Goal: Task Accomplishment & Management: Use online tool/utility

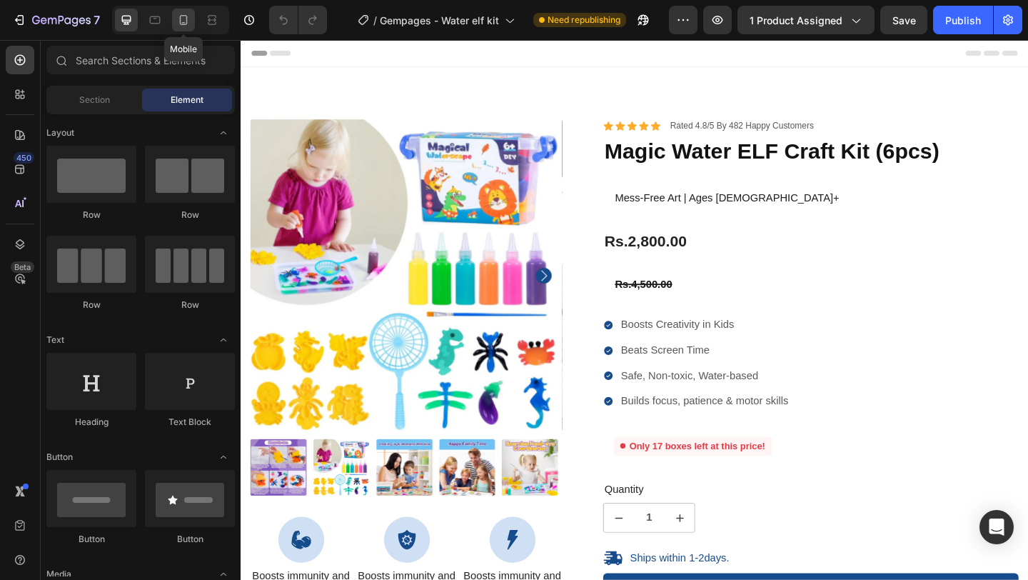
click at [183, 24] on icon at bounding box center [183, 20] width 14 height 14
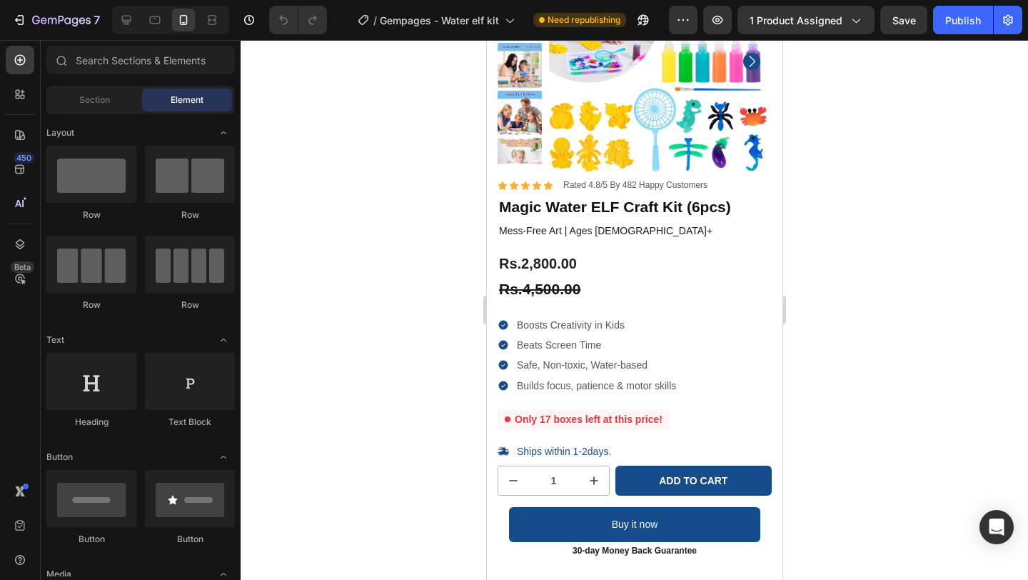
scroll to position [227, 0]
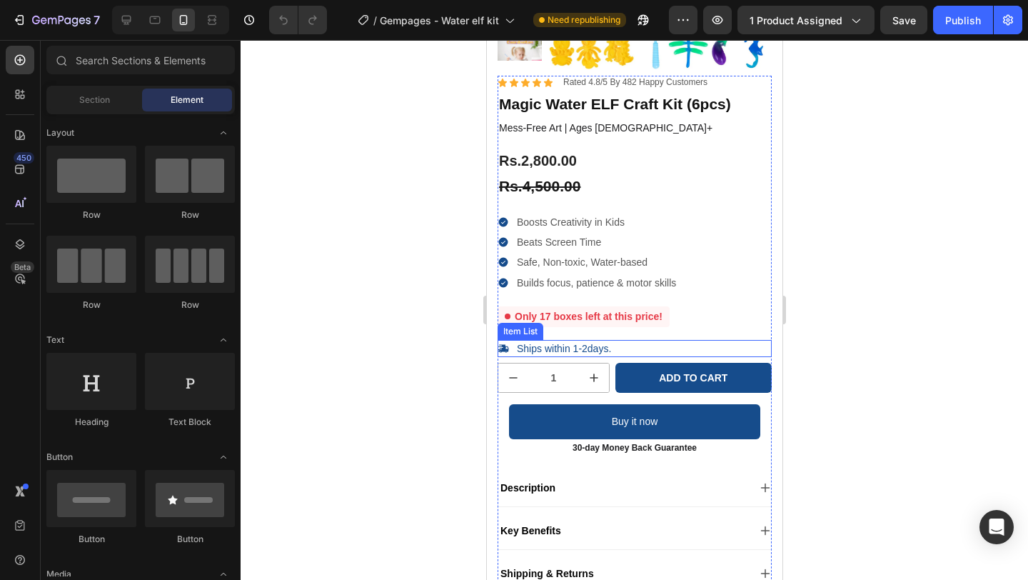
click at [603, 351] on p "Ships within 1-2days." at bounding box center [563, 348] width 94 height 13
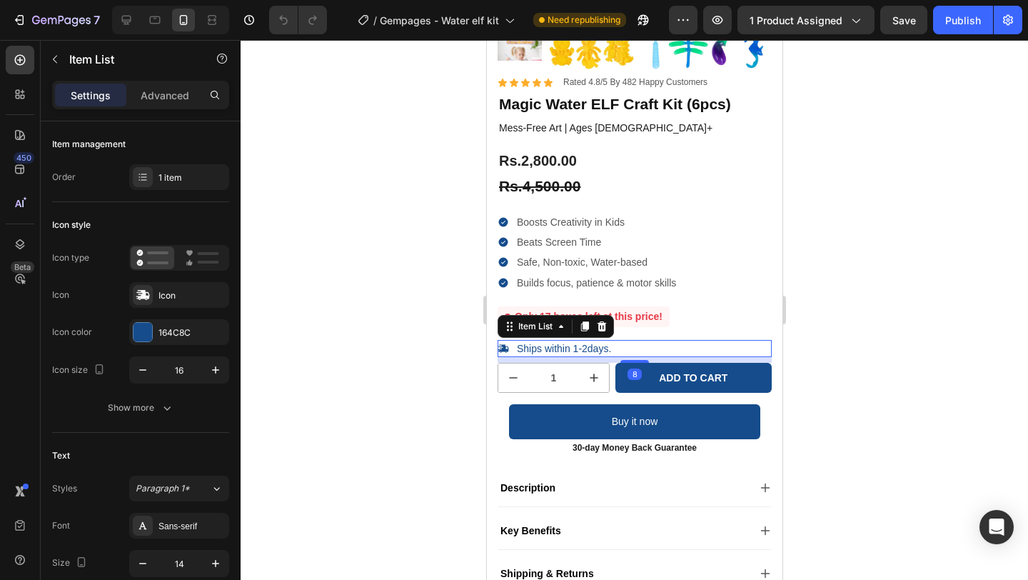
click at [642, 348] on div "Ships within 1-2days." at bounding box center [634, 348] width 274 height 17
click at [572, 348] on p "Ships within 1-2days." at bounding box center [563, 348] width 94 height 13
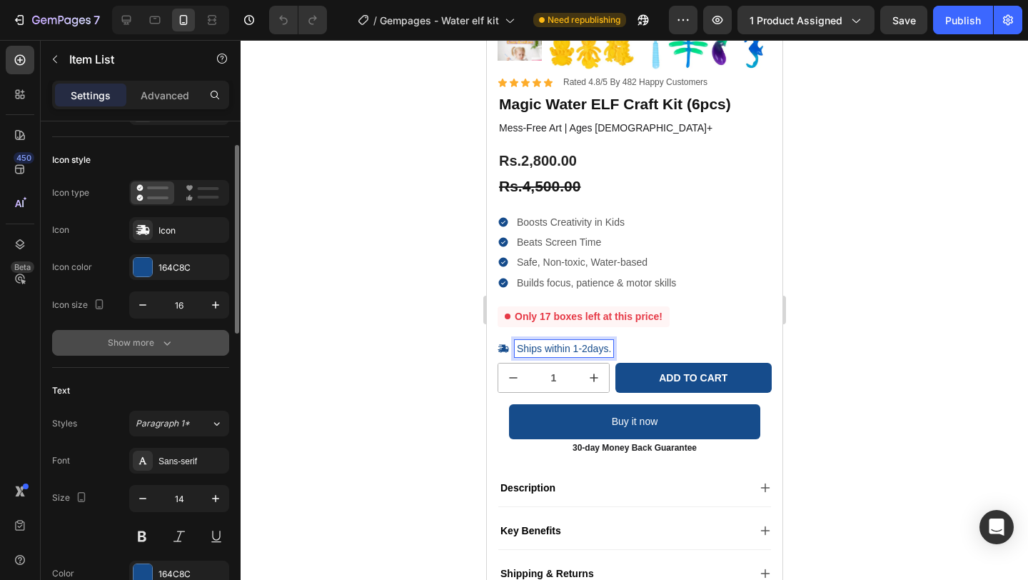
scroll to position [9, 0]
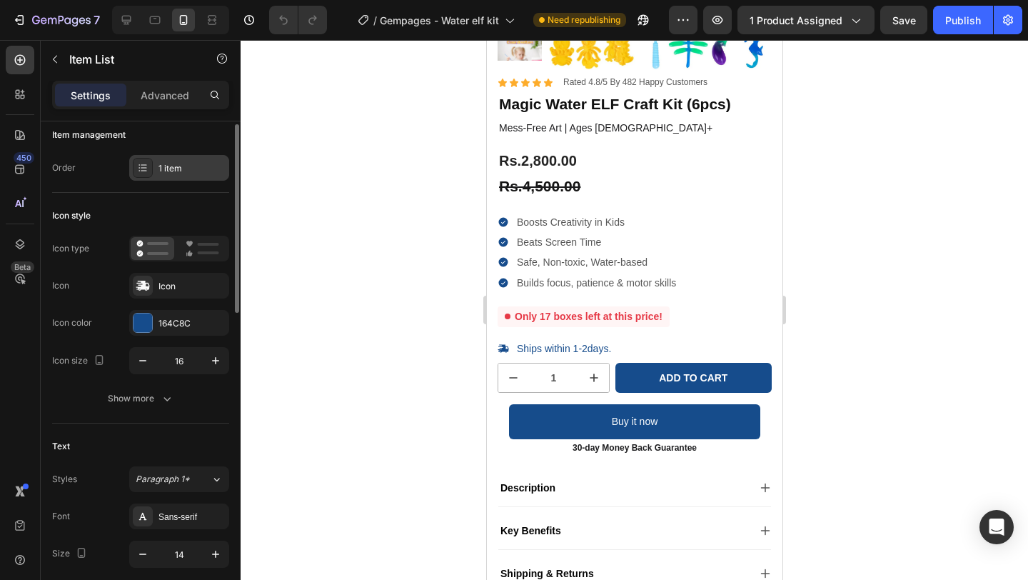
click at [183, 165] on div "1 item" at bounding box center [191, 168] width 67 height 13
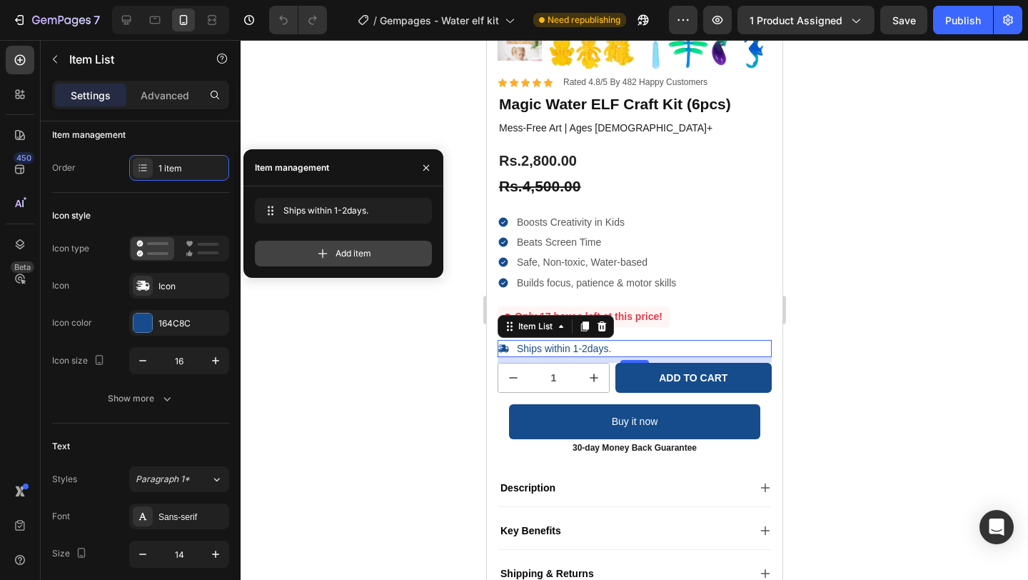
click at [301, 246] on div "Add item" at bounding box center [343, 254] width 177 height 26
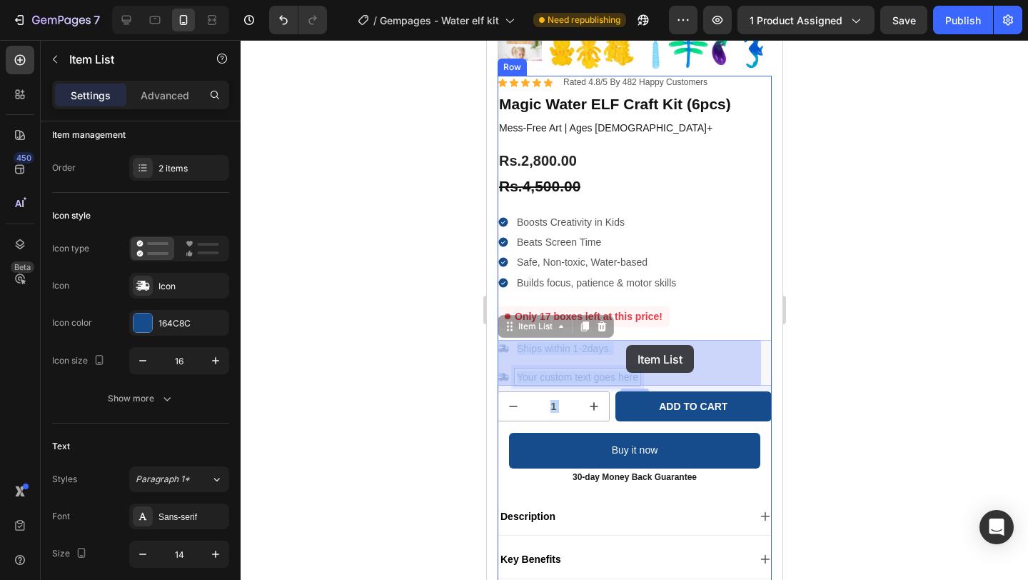
drag, startPoint x: 541, startPoint y: 376, endPoint x: 625, endPoint y: 345, distance: 89.2
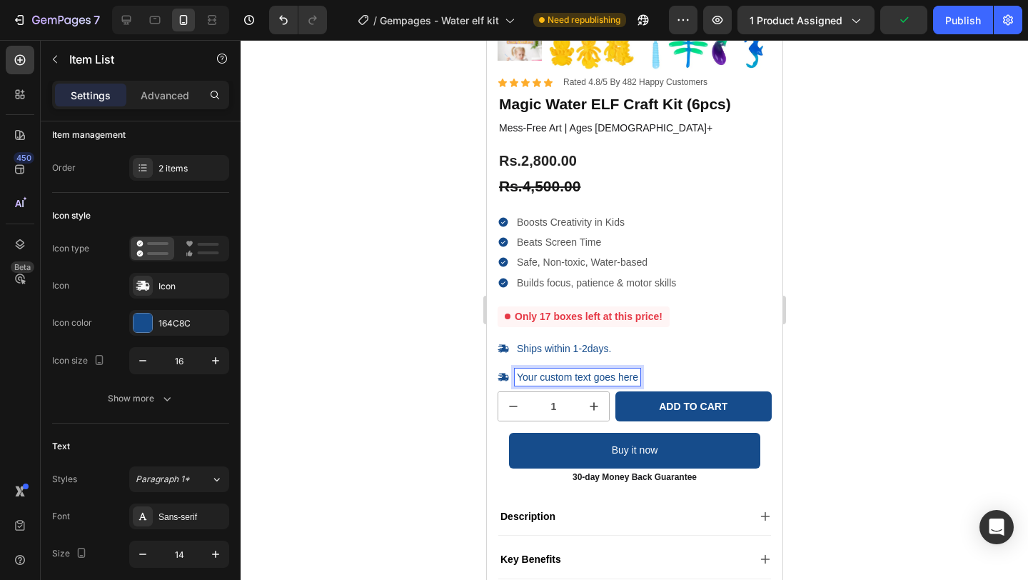
click at [435, 364] on div at bounding box center [634, 310] width 787 height 540
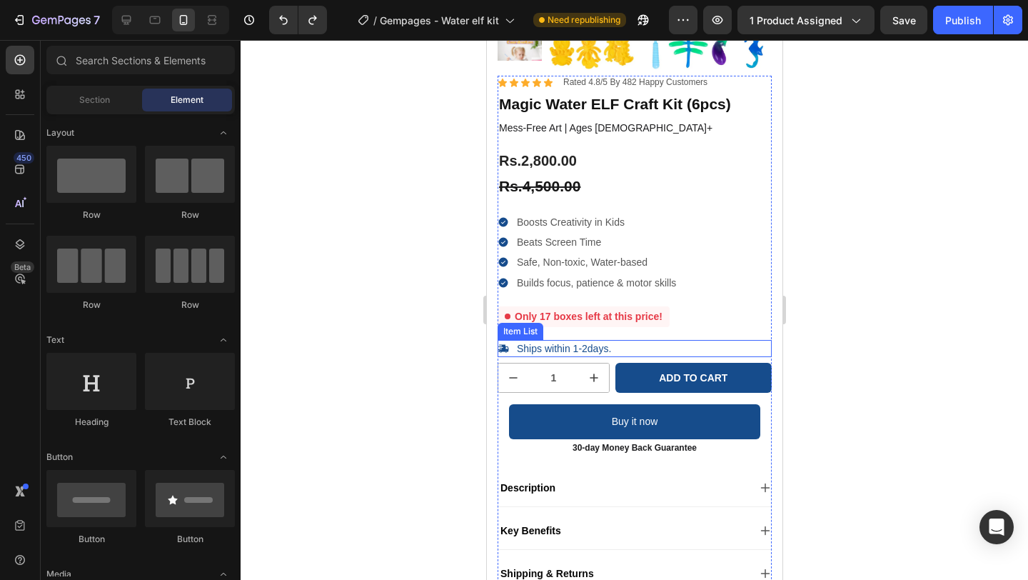
click at [637, 345] on div "Ships within 1-2days." at bounding box center [634, 348] width 274 height 17
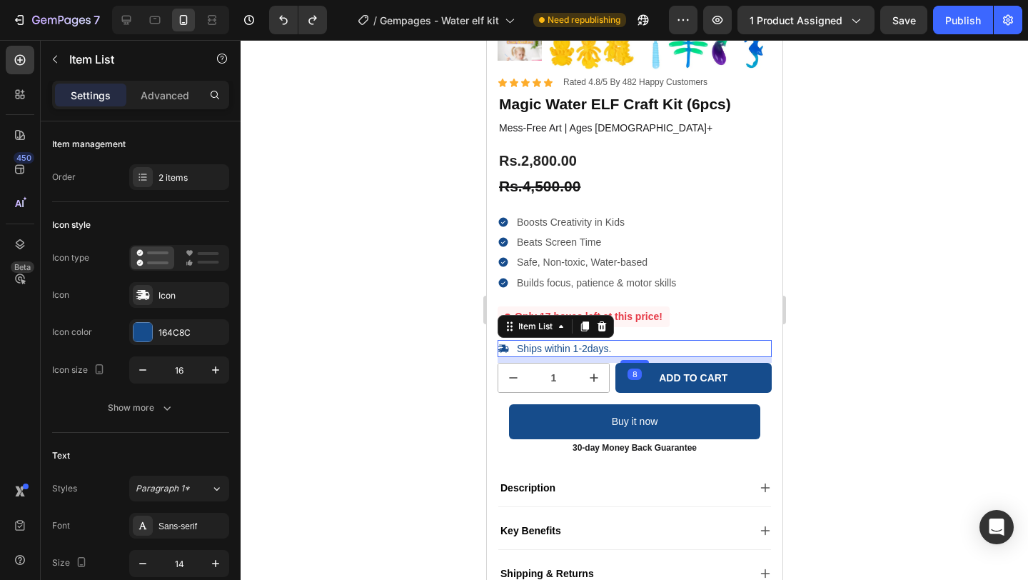
click at [612, 351] on div "Ships within 1-2days." at bounding box center [563, 348] width 99 height 17
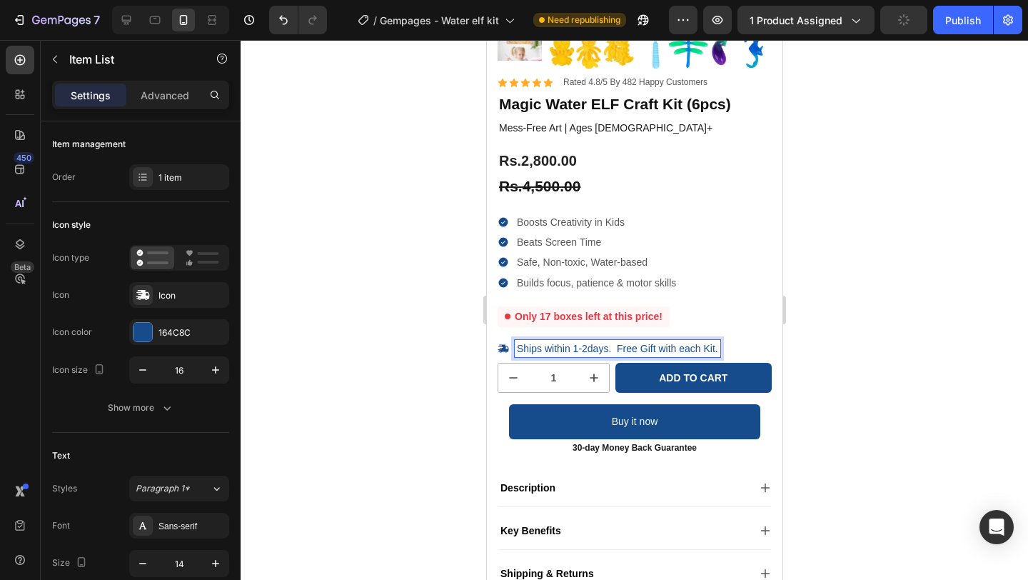
click at [625, 350] on p "Ships within 1-2days. Free Gift with each Kit." at bounding box center [616, 348] width 201 height 13
click at [613, 350] on p "Ships within 1-2days. Free Gift with each Kit." at bounding box center [616, 348] width 201 height 13
drag, startPoint x: 615, startPoint y: 349, endPoint x: 722, endPoint y: 348, distance: 106.4
click at [722, 348] on div "Ships within 1-2days. Free Gift with each Kit." at bounding box center [634, 348] width 274 height 17
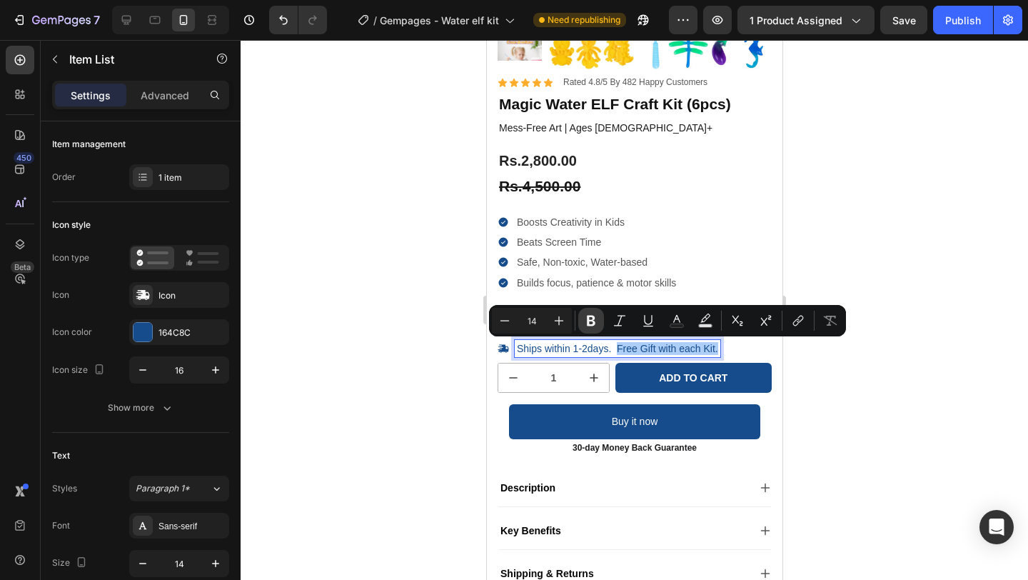
click at [590, 315] on icon "Editor contextual toolbar" at bounding box center [591, 320] width 9 height 11
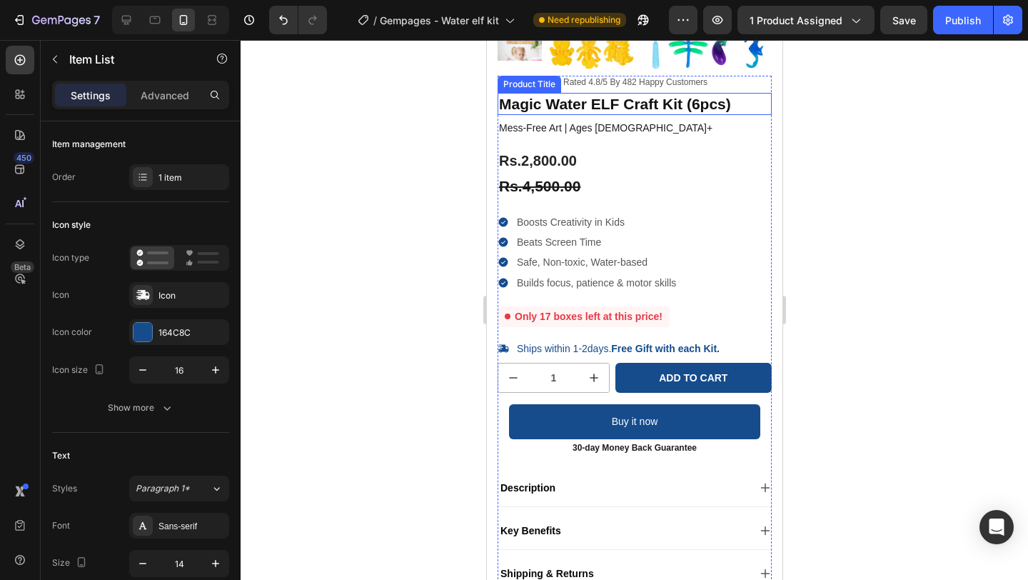
click at [709, 101] on h1 "Magic Water ELF Craft Kit (6pcs)" at bounding box center [634, 104] width 274 height 22
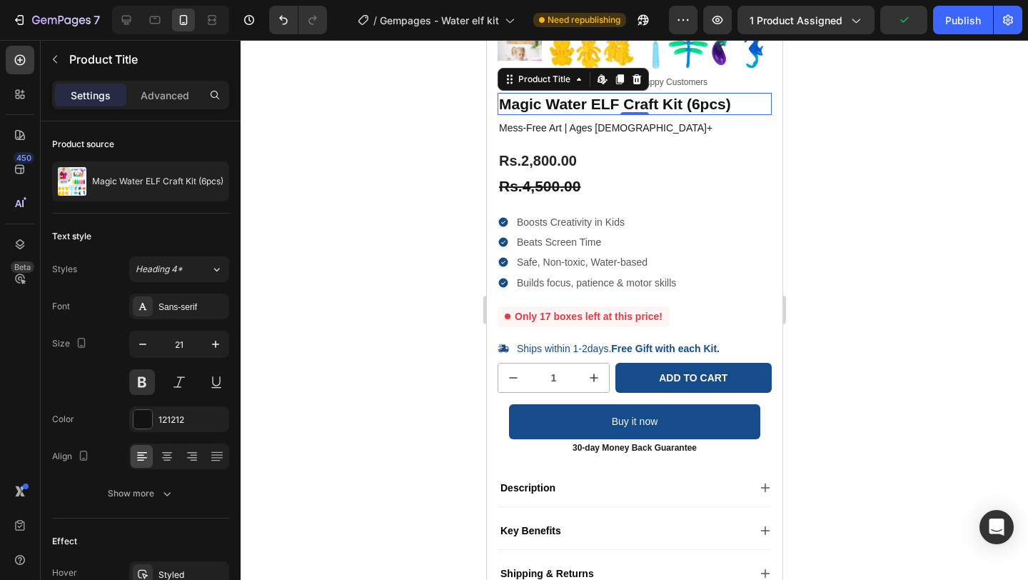
click at [862, 242] on div at bounding box center [634, 310] width 787 height 540
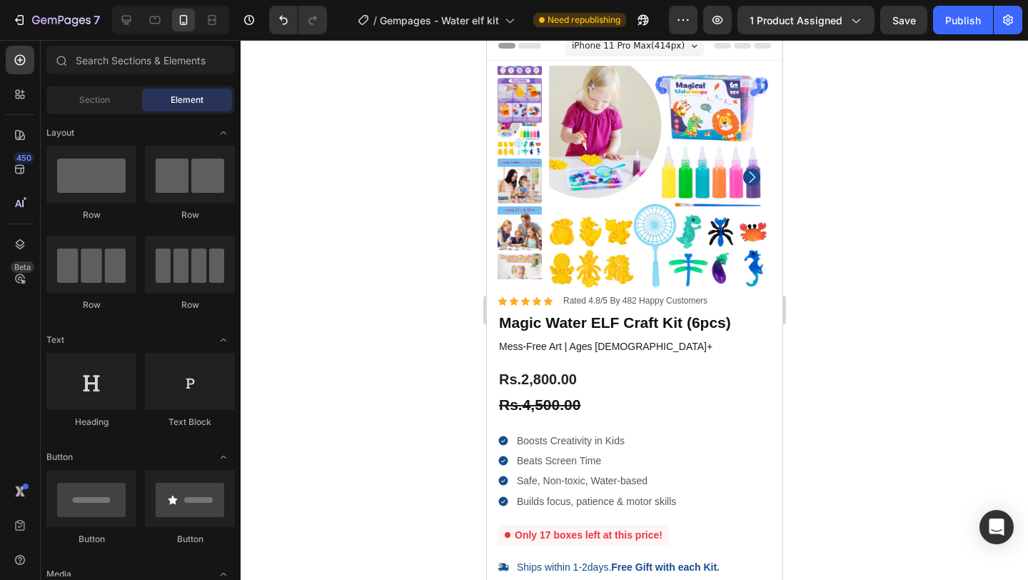
scroll to position [0, 0]
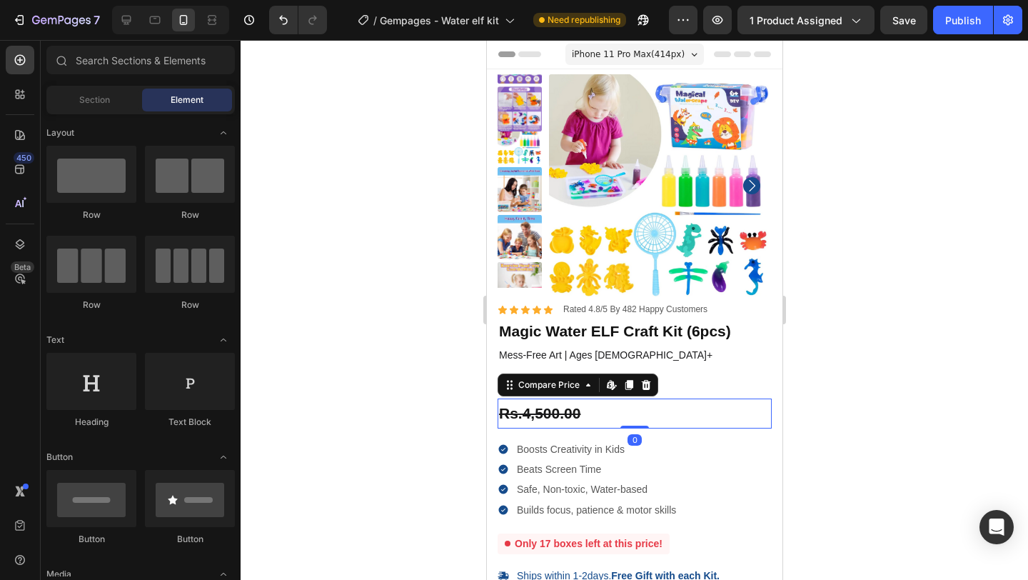
click at [592, 411] on div "Rs.4,500.00" at bounding box center [634, 413] width 274 height 30
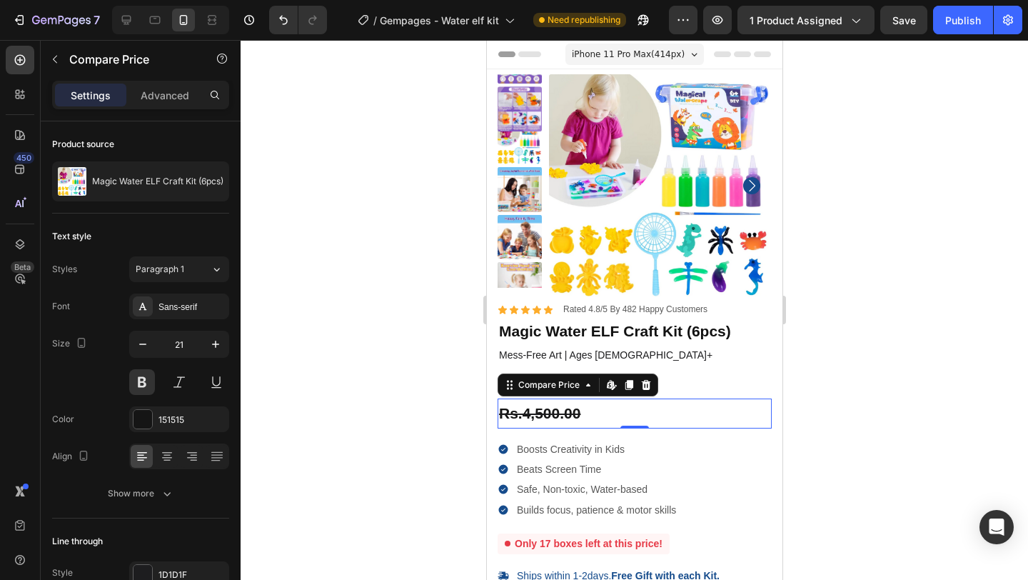
click at [443, 420] on div at bounding box center [634, 310] width 787 height 540
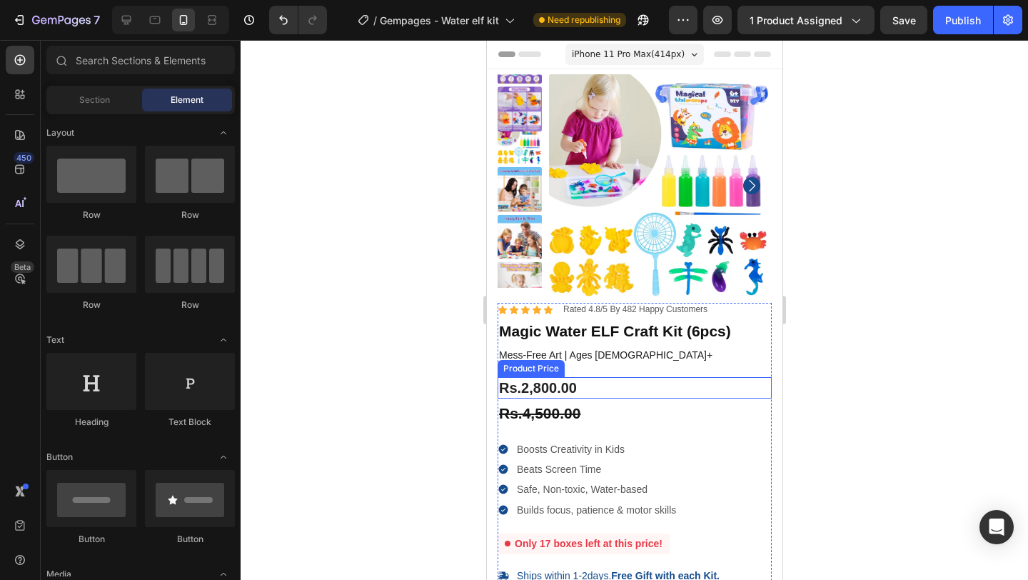
click at [546, 388] on div "Rs.2,800.00" at bounding box center [634, 387] width 274 height 21
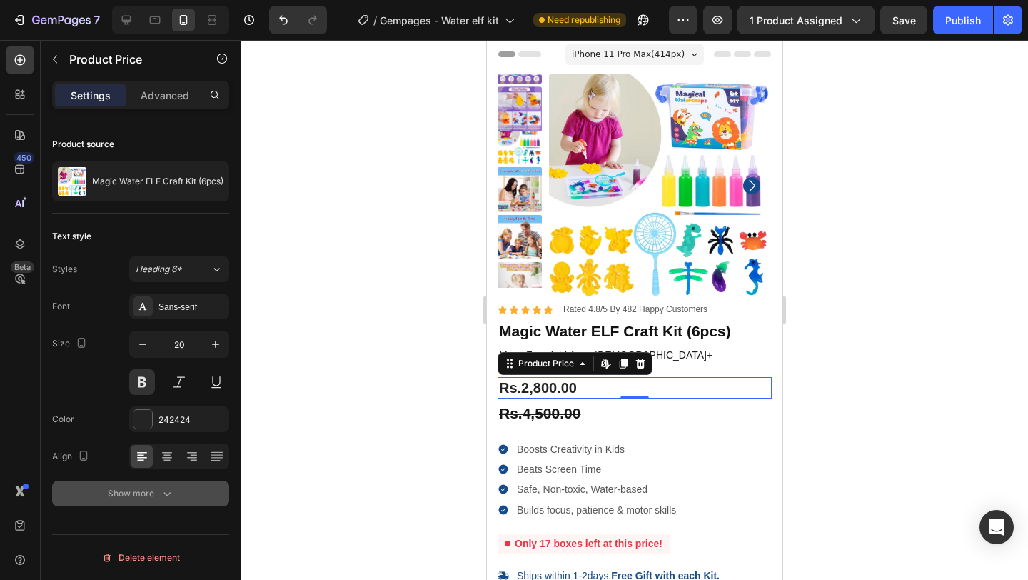
click at [179, 490] on button "Show more" at bounding box center [140, 493] width 177 height 26
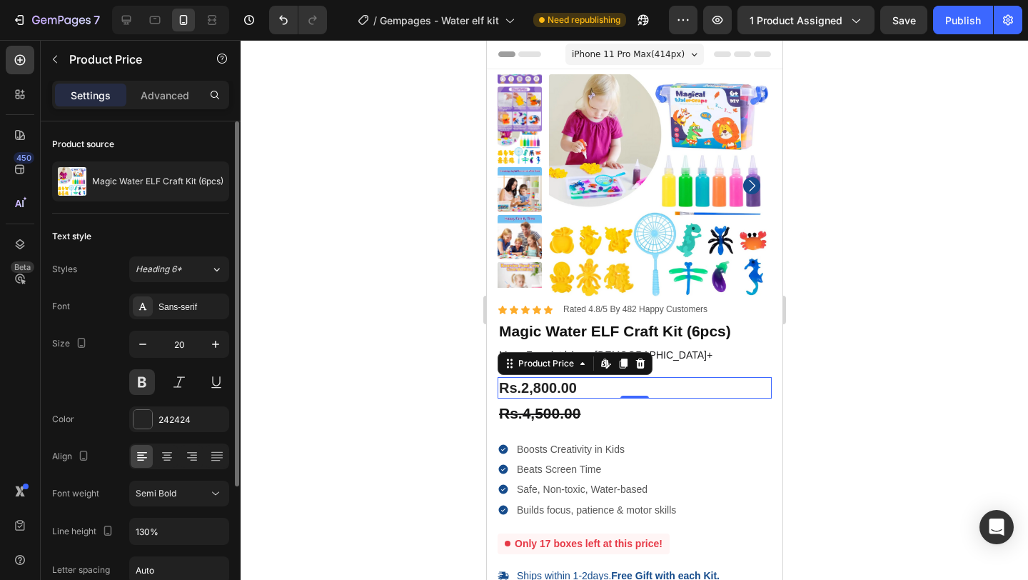
click at [171, 107] on div "Settings Advanced" at bounding box center [140, 95] width 177 height 29
click at [179, 90] on p "Advanced" at bounding box center [165, 95] width 49 height 15
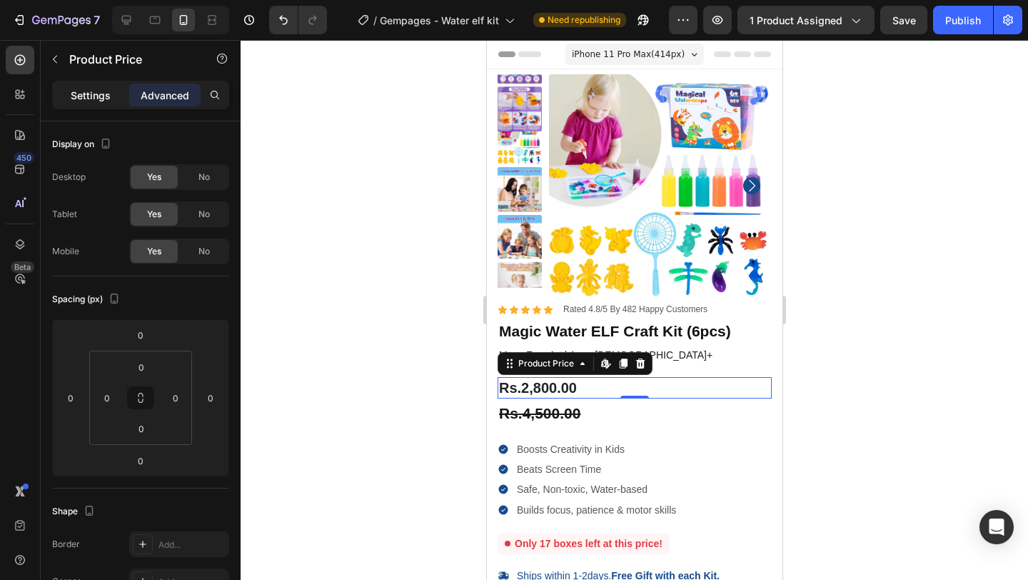
click at [103, 96] on p "Settings" at bounding box center [91, 95] width 40 height 15
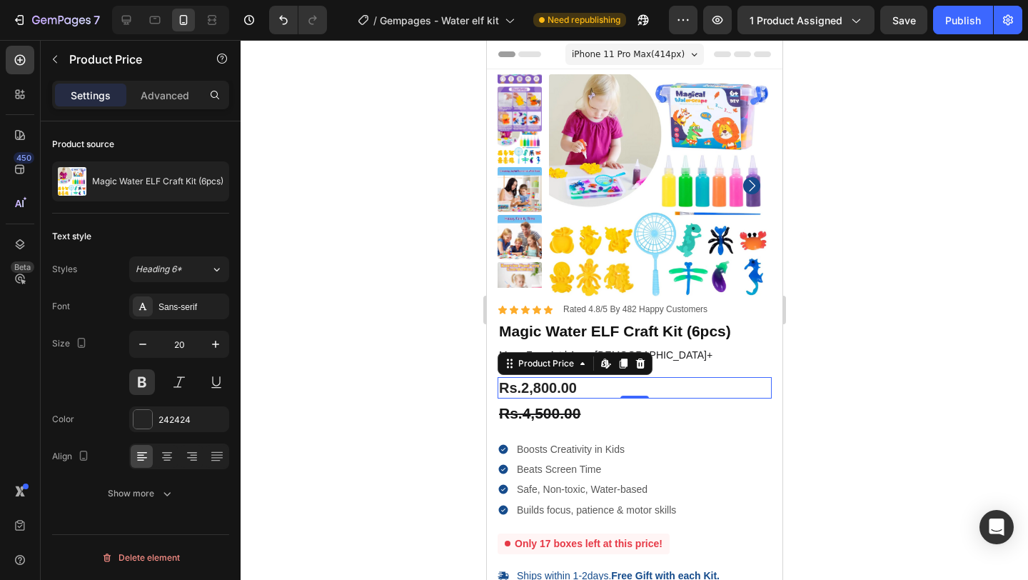
click at [629, 413] on div "0" at bounding box center [634, 409] width 14 height 11
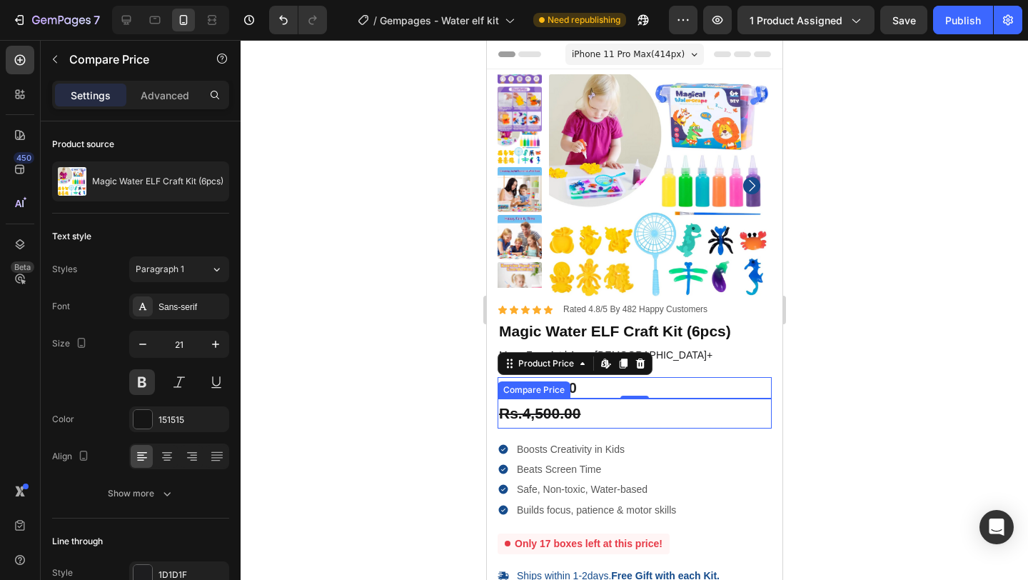
click at [590, 413] on div "Rs.4,500.00" at bounding box center [634, 413] width 274 height 30
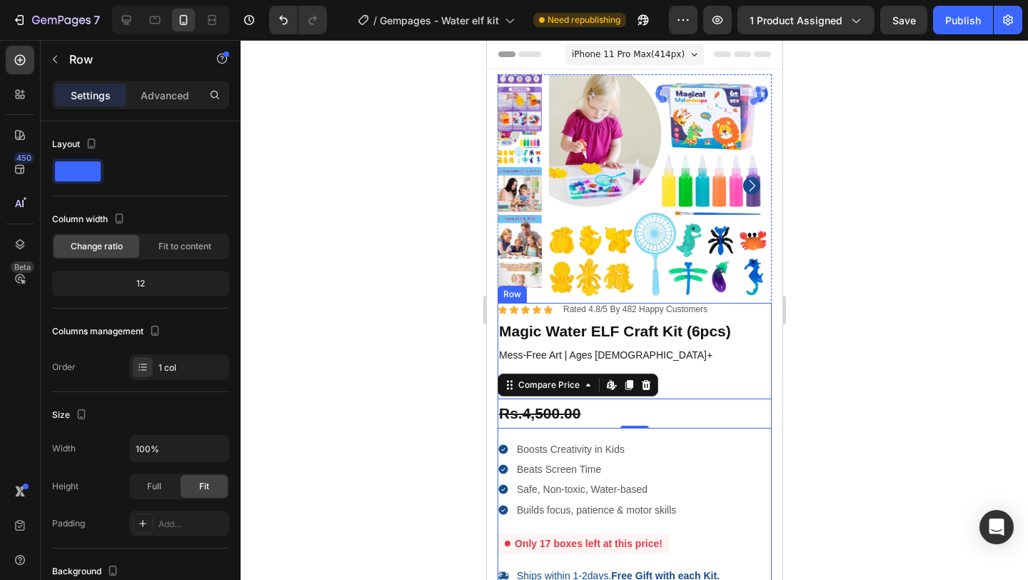
click at [607, 433] on div "Icon Icon Icon Icon Icon Icon List Rated 4.8/5 By 482 Happy Customers Text Bloc…" at bounding box center [634, 561] width 274 height 517
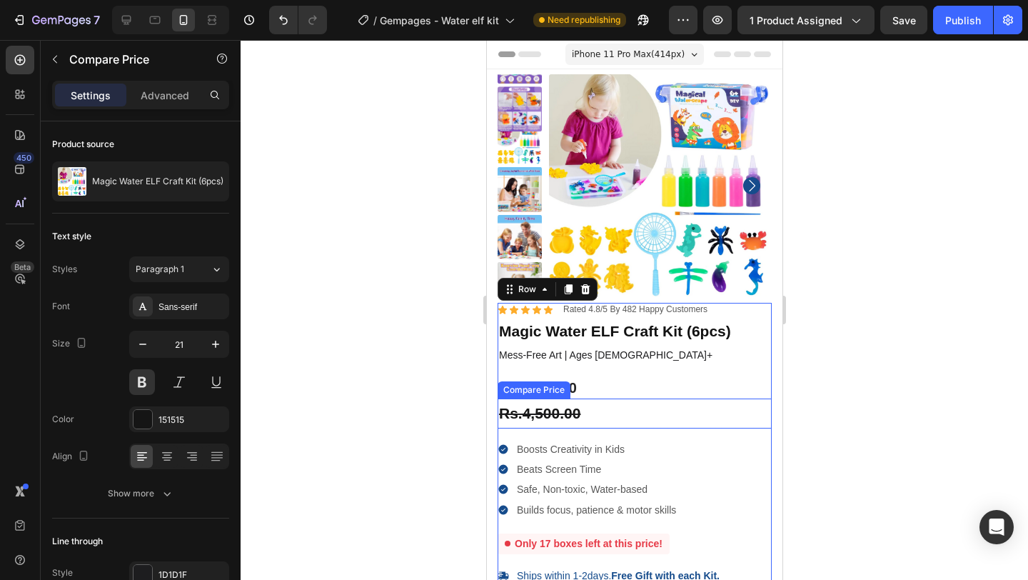
click at [619, 405] on div "Rs.4,500.00" at bounding box center [634, 413] width 274 height 30
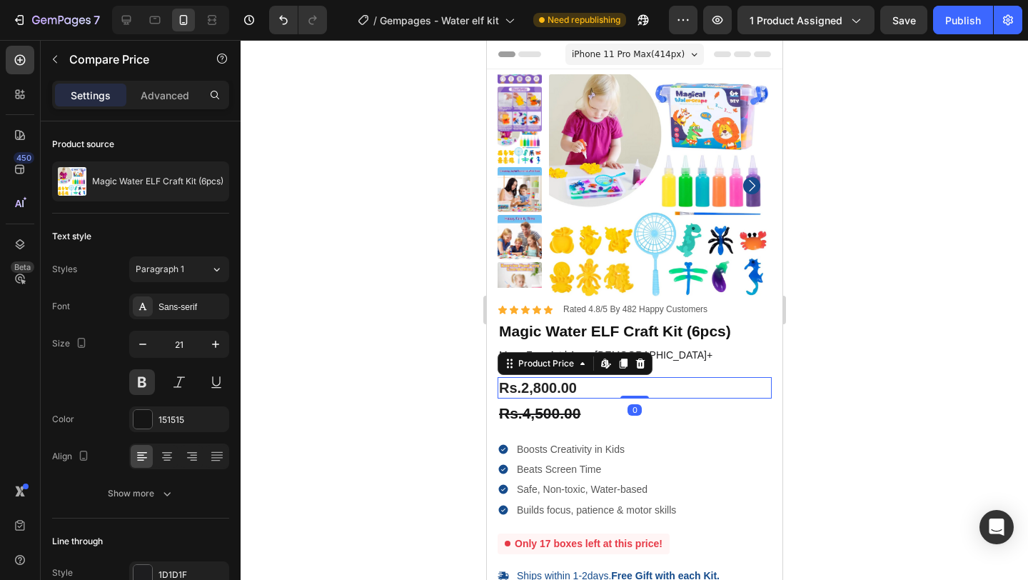
click at [675, 379] on div "Rs.2,800.00" at bounding box center [634, 387] width 274 height 21
click at [29, 61] on div at bounding box center [20, 60] width 29 height 29
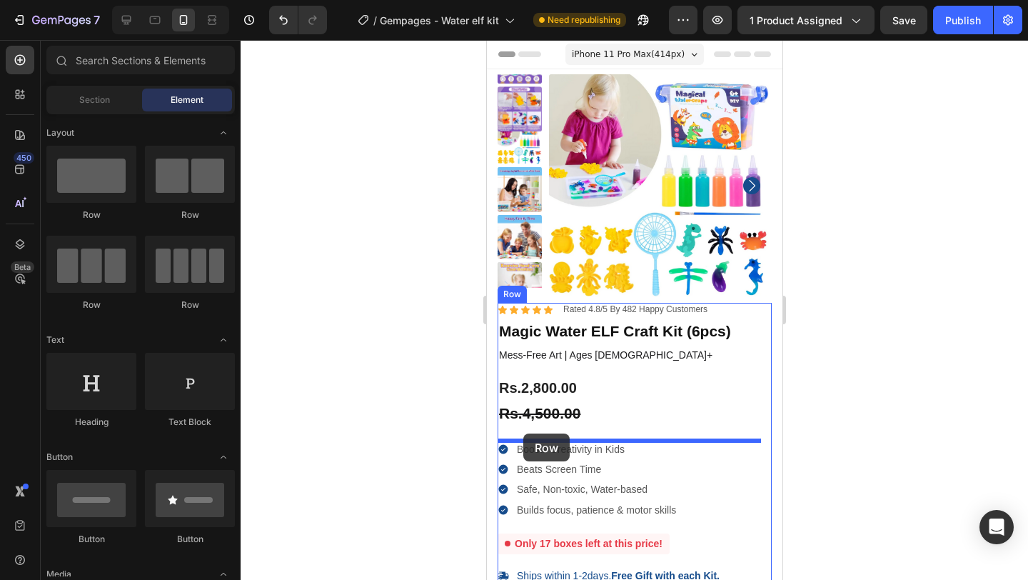
drag, startPoint x: 666, startPoint y: 228, endPoint x: 522, endPoint y: 433, distance: 250.1
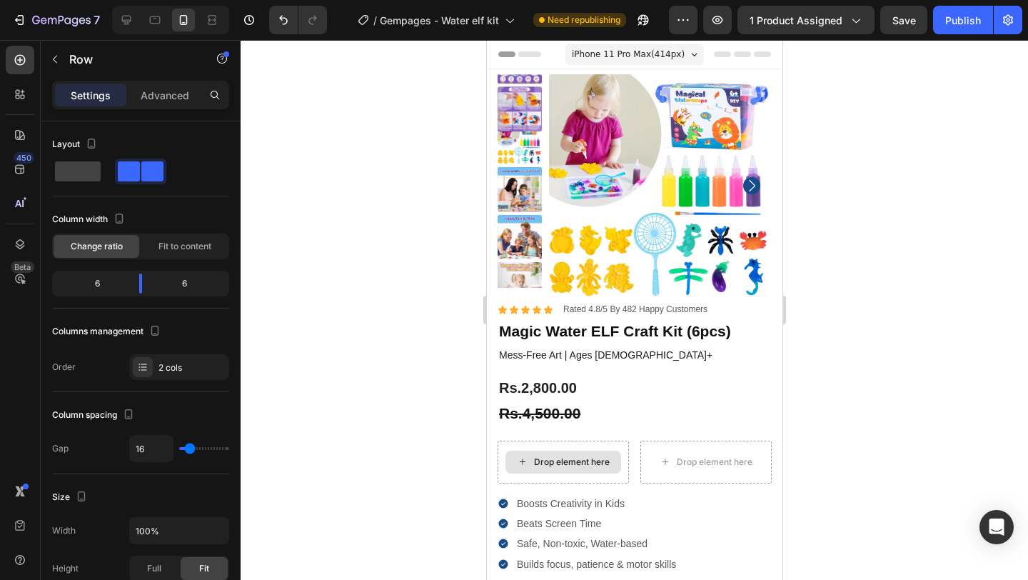
click at [572, 458] on div "Drop element here" at bounding box center [571, 461] width 76 height 11
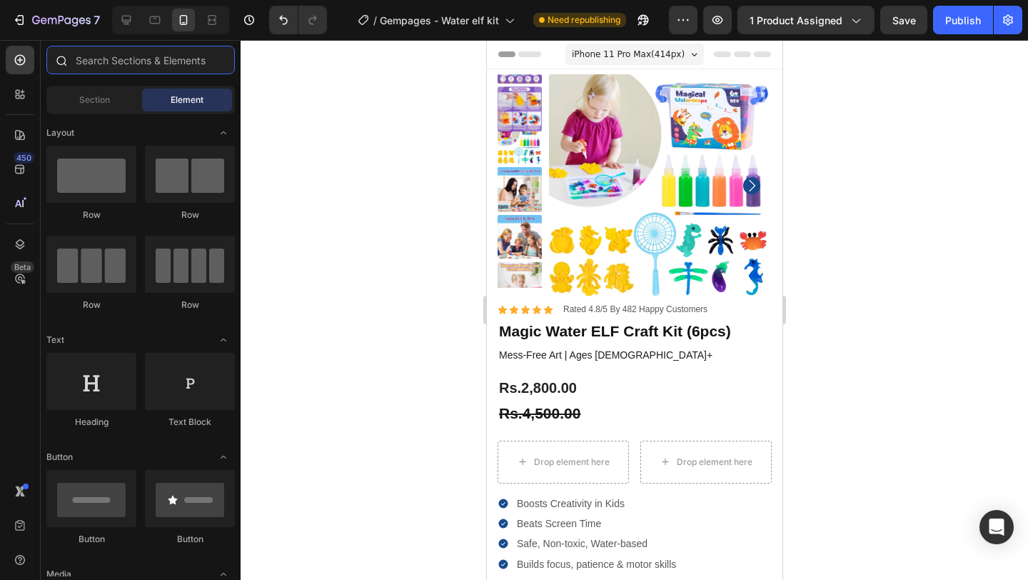
click at [122, 64] on input "text" at bounding box center [140, 60] width 188 height 29
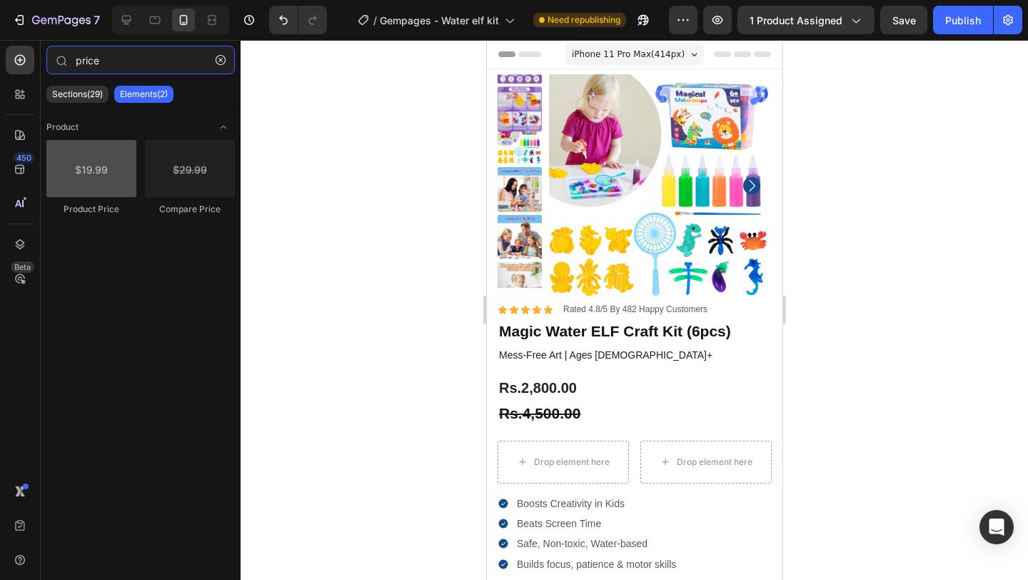
type input "price"
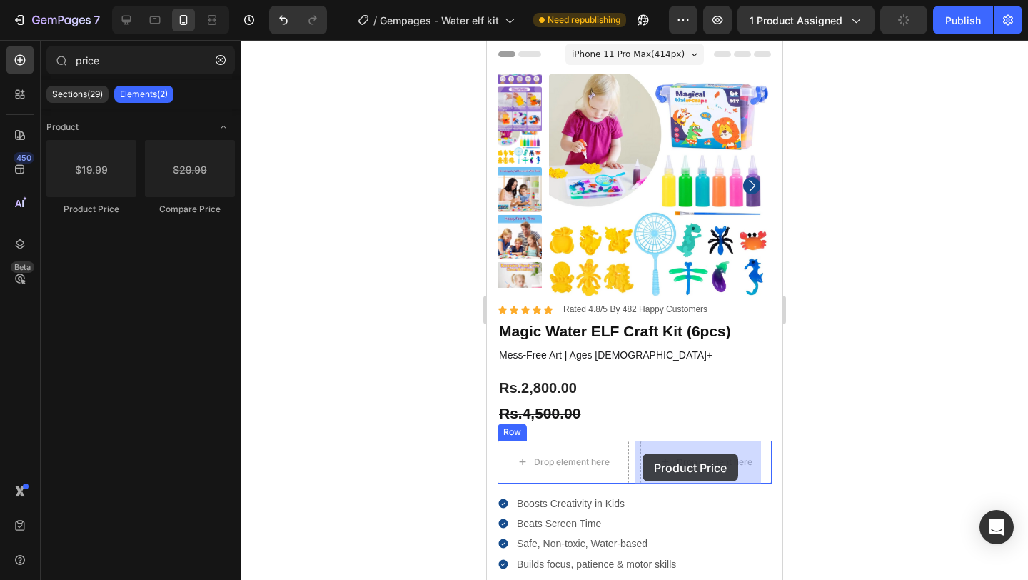
drag, startPoint x: 580, startPoint y: 211, endPoint x: 642, endPoint y: 452, distance: 249.1
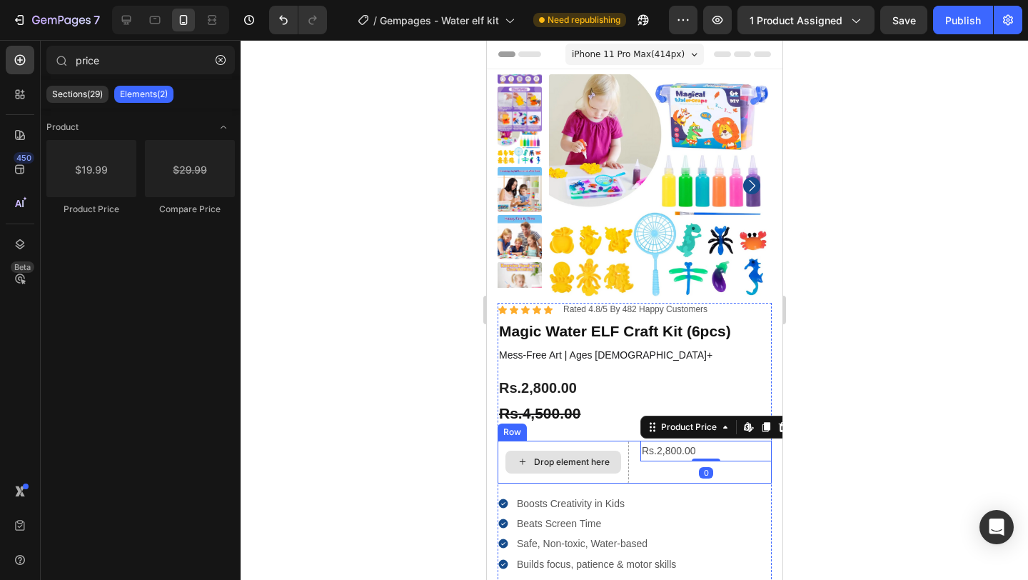
click at [597, 458] on div "Drop element here" at bounding box center [571, 461] width 76 height 11
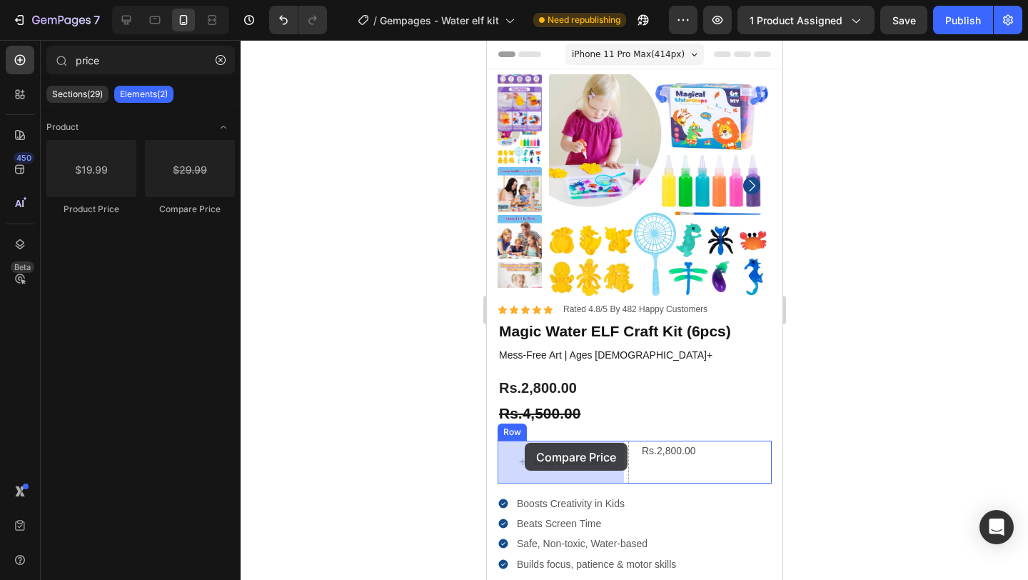
drag, startPoint x: 670, startPoint y: 209, endPoint x: 524, endPoint y: 443, distance: 275.1
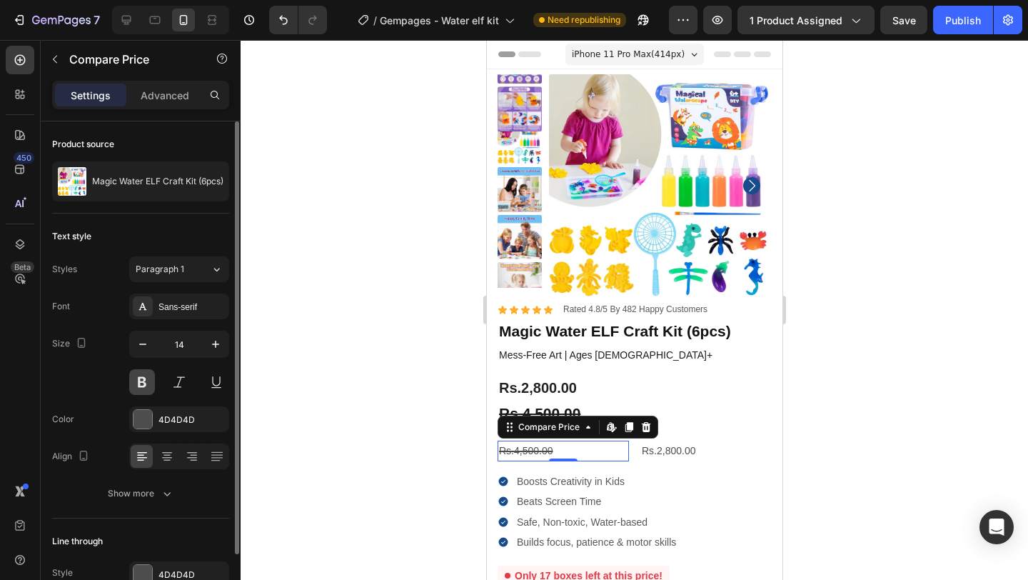
click at [140, 382] on button at bounding box center [142, 382] width 26 height 26
click at [141, 417] on div at bounding box center [142, 419] width 19 height 19
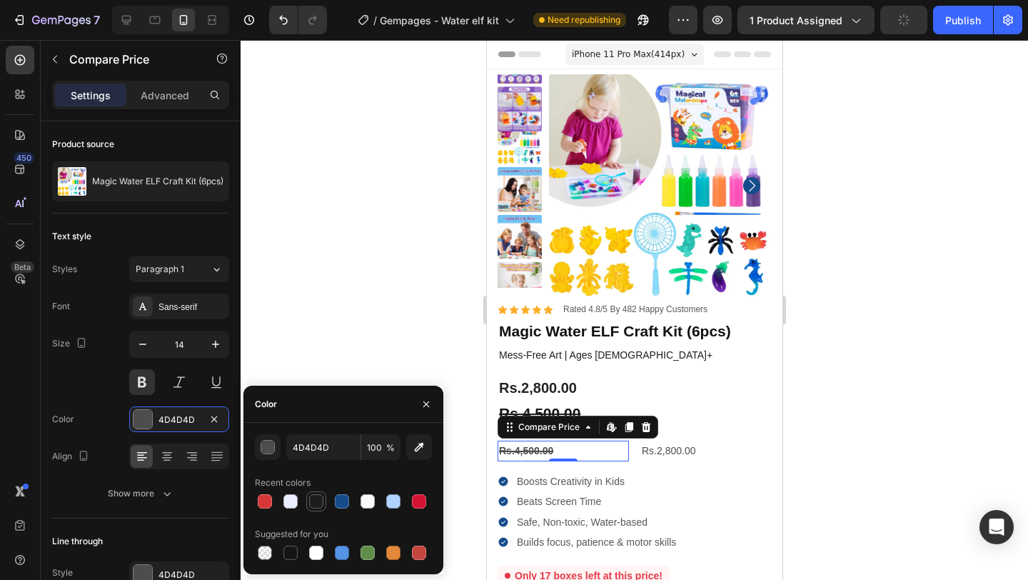
click at [318, 500] on div at bounding box center [316, 501] width 14 height 14
type input "1D1D1F"
click at [388, 322] on div at bounding box center [634, 310] width 787 height 540
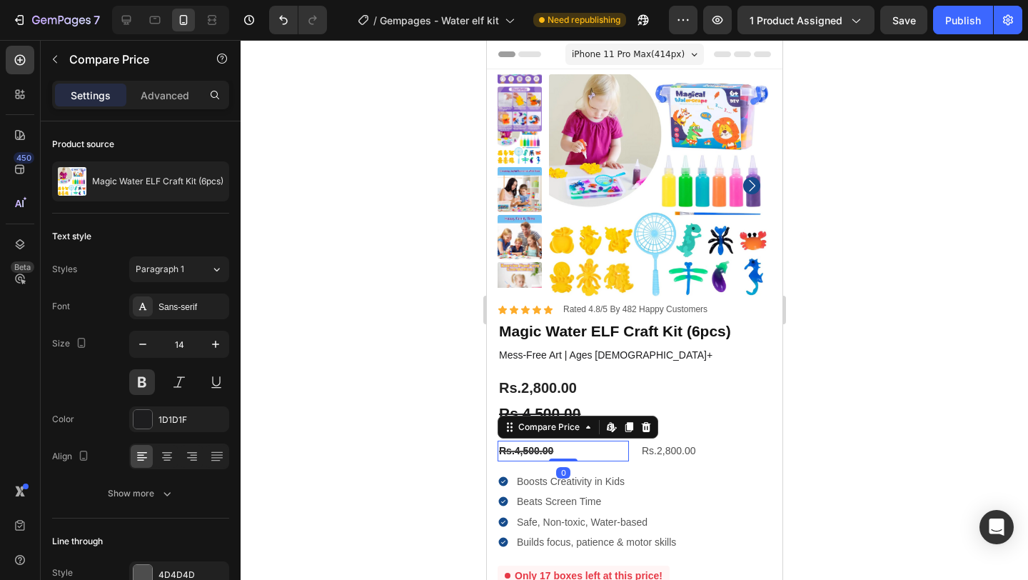
click at [544, 448] on div "Rs.4,500.00" at bounding box center [562, 450] width 131 height 21
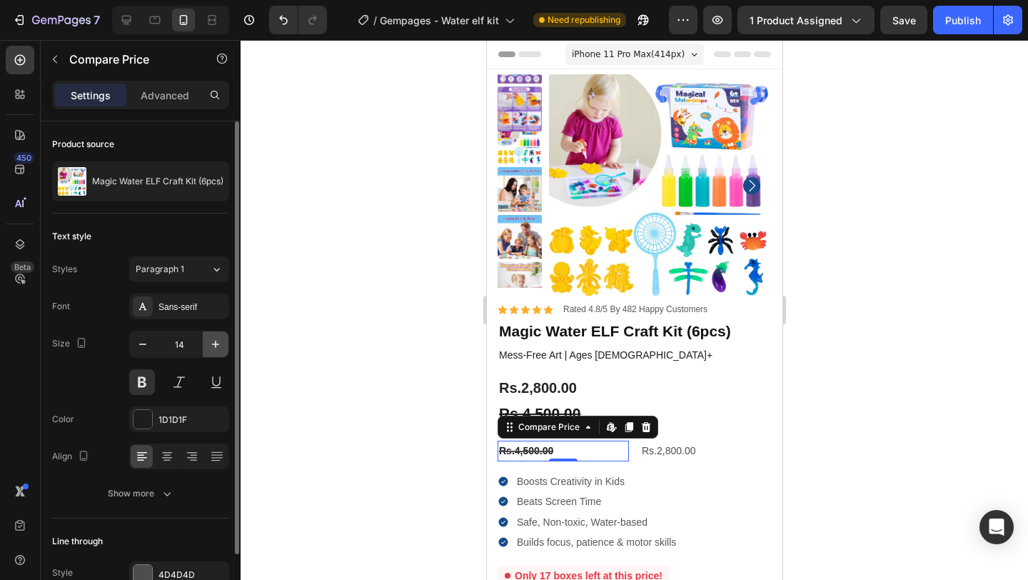
click at [218, 339] on icon "button" at bounding box center [215, 344] width 14 height 14
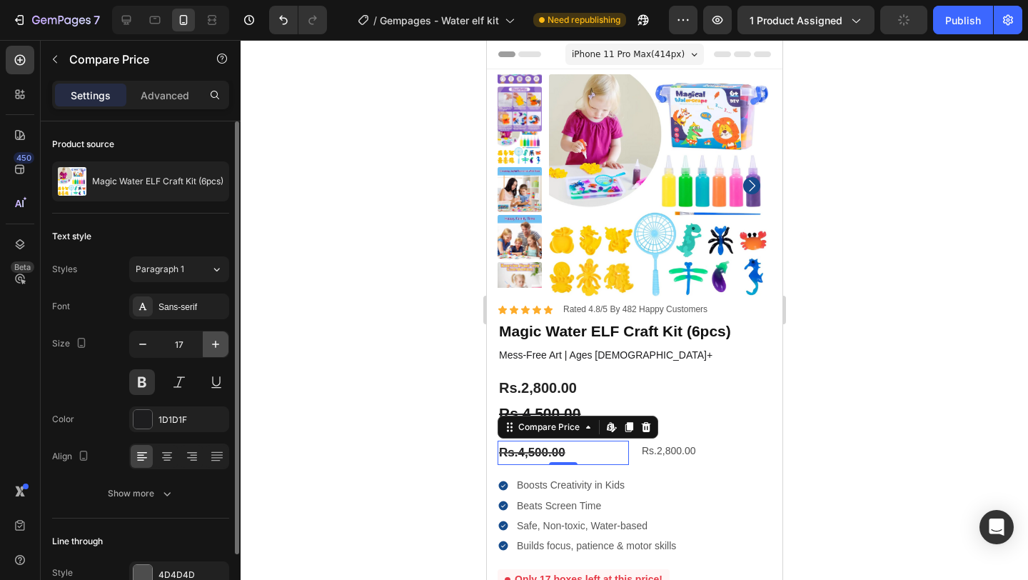
click at [218, 339] on icon "button" at bounding box center [215, 344] width 14 height 14
click at [148, 344] on icon "button" at bounding box center [143, 344] width 14 height 14
type input "17"
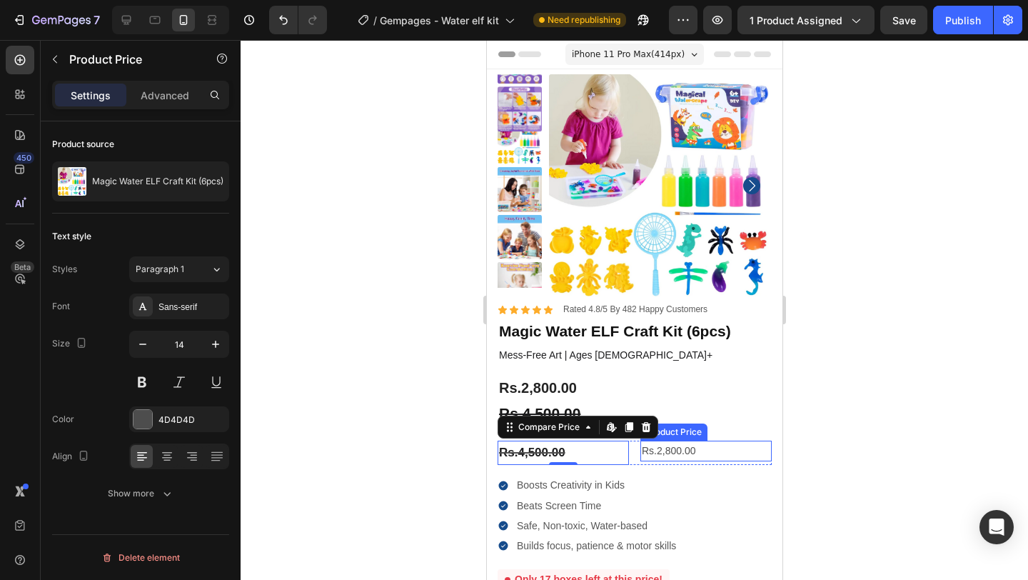
click at [697, 450] on div "Rs.2,800.00" at bounding box center [705, 450] width 131 height 21
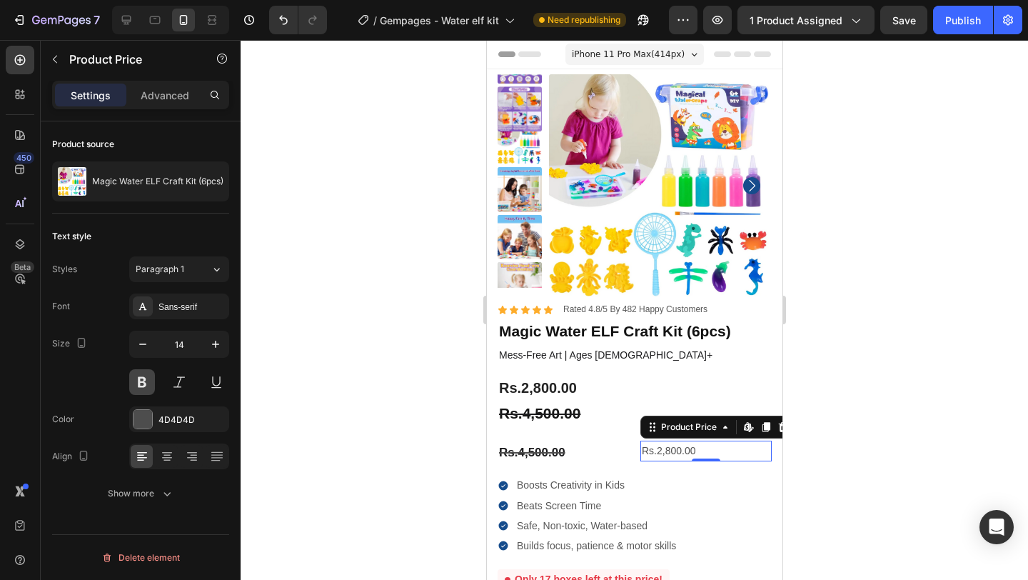
click at [145, 378] on button at bounding box center [142, 382] width 26 height 26
click at [144, 415] on div at bounding box center [142, 419] width 19 height 19
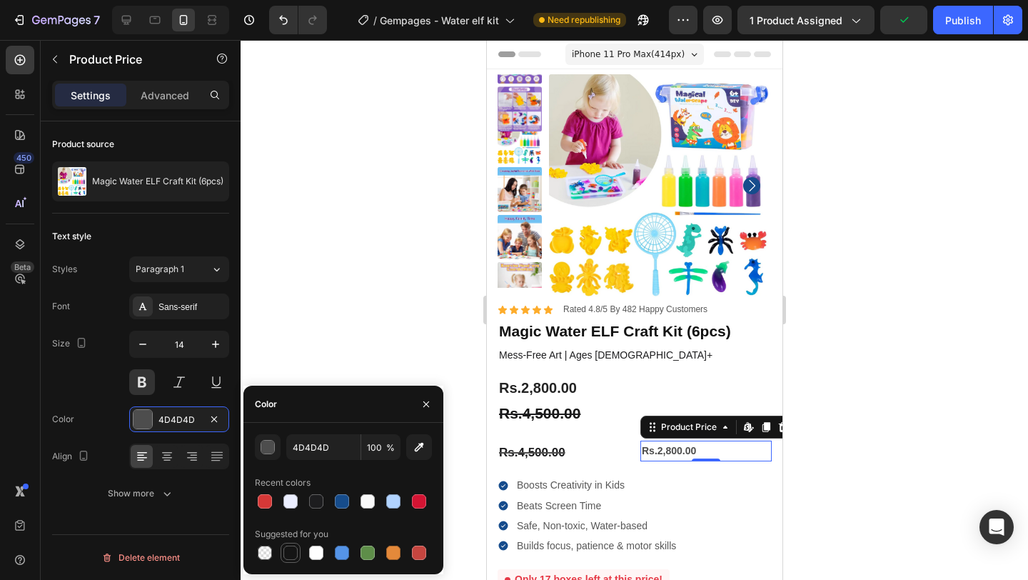
click at [292, 547] on div at bounding box center [290, 552] width 14 height 14
type input "151515"
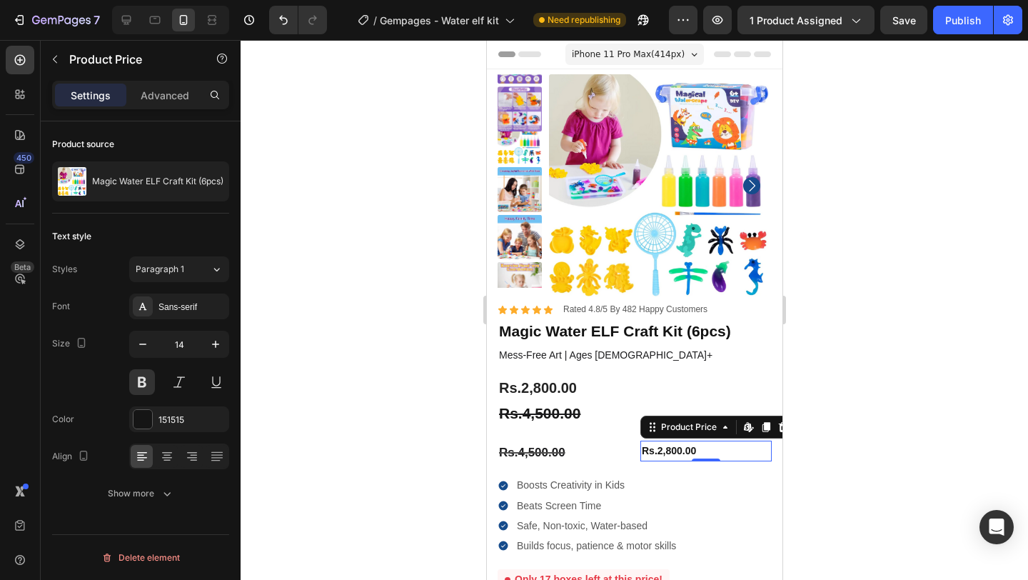
click at [360, 362] on div at bounding box center [634, 310] width 787 height 540
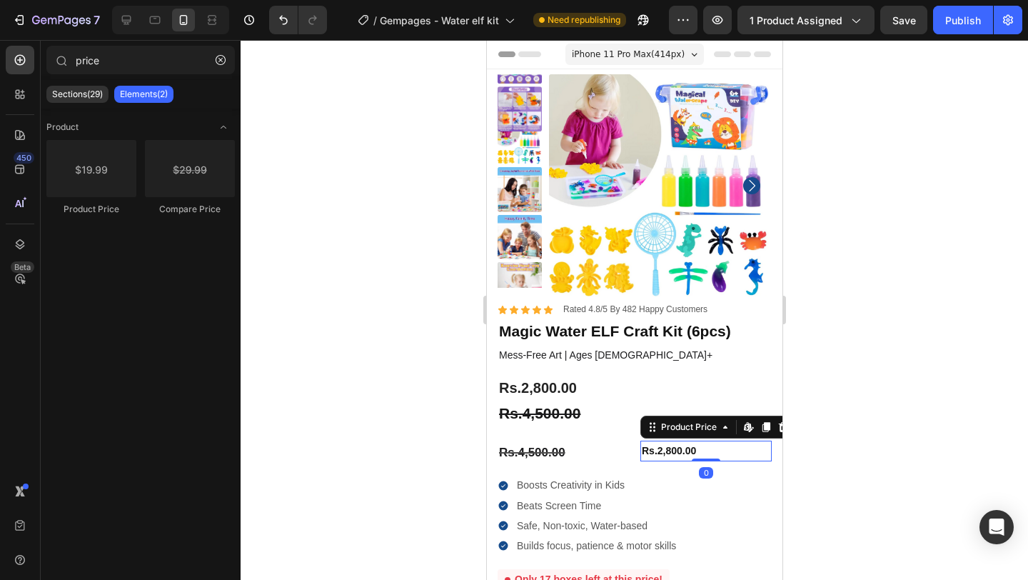
click at [694, 448] on div "Rs.2,800.00" at bounding box center [705, 450] width 131 height 21
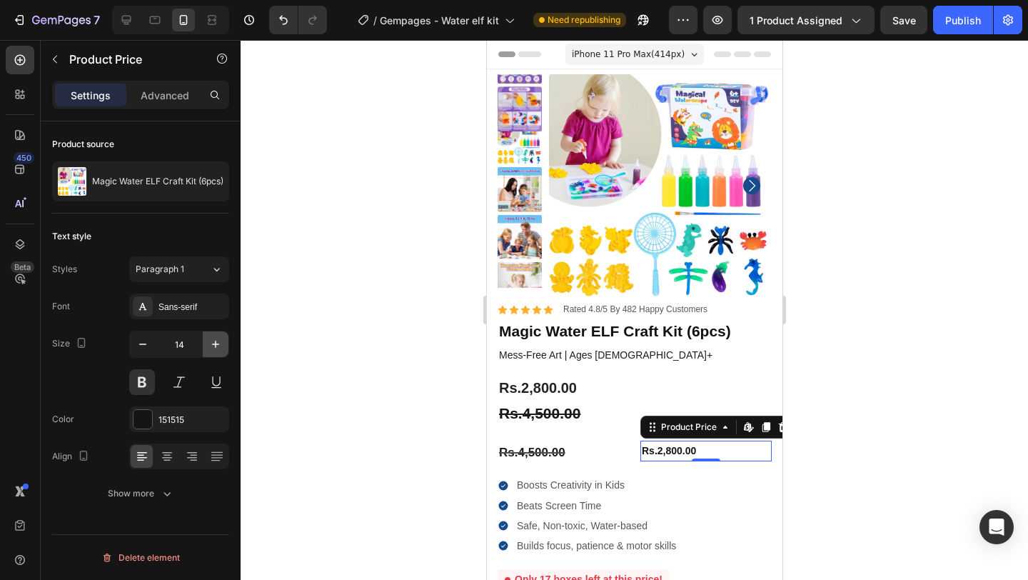
click at [216, 344] on icon "button" at bounding box center [215, 343] width 7 height 7
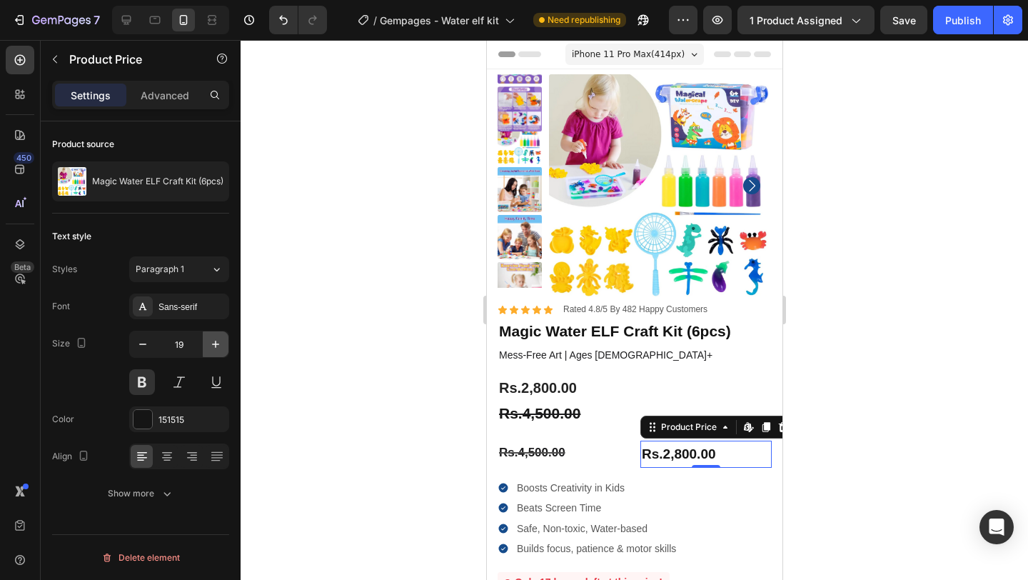
click at [216, 344] on icon "button" at bounding box center [215, 343] width 7 height 7
type input "20"
click at [110, 348] on div "Size 20" at bounding box center [140, 362] width 177 height 64
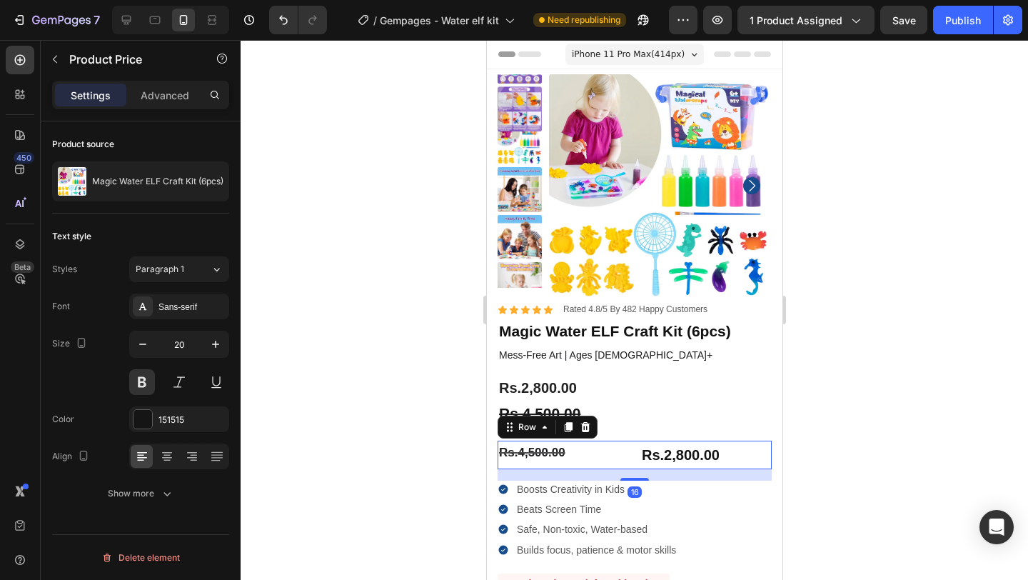
click at [626, 452] on div "Rs.4,500.00 Compare Price Compare Price Rs.2,800.00 Product Price Product Price…" at bounding box center [634, 454] width 274 height 29
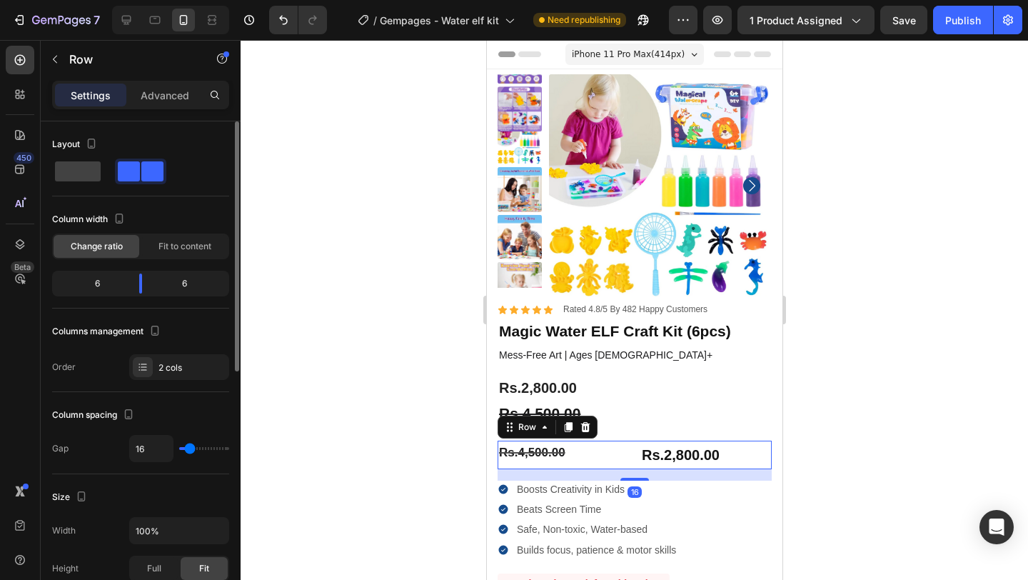
type input "15"
type input "4"
type input "0"
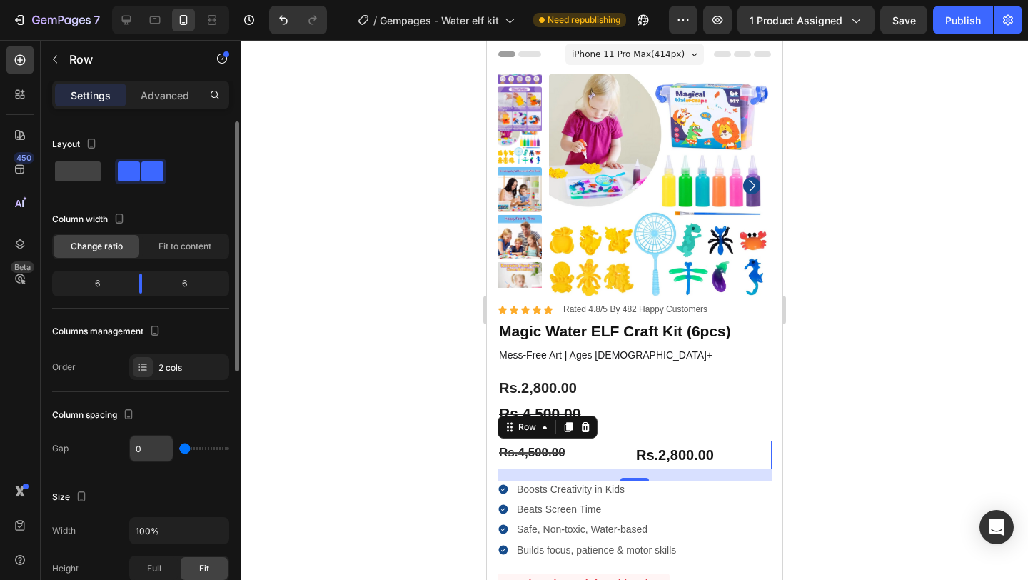
type input "0"
drag, startPoint x: 190, startPoint y: 450, endPoint x: 150, endPoint y: 453, distance: 40.1
click at [150, 453] on div "0" at bounding box center [179, 448] width 100 height 27
click at [203, 405] on div "Column spacing" at bounding box center [140, 414] width 177 height 23
click at [184, 92] on p "Advanced" at bounding box center [165, 95] width 49 height 15
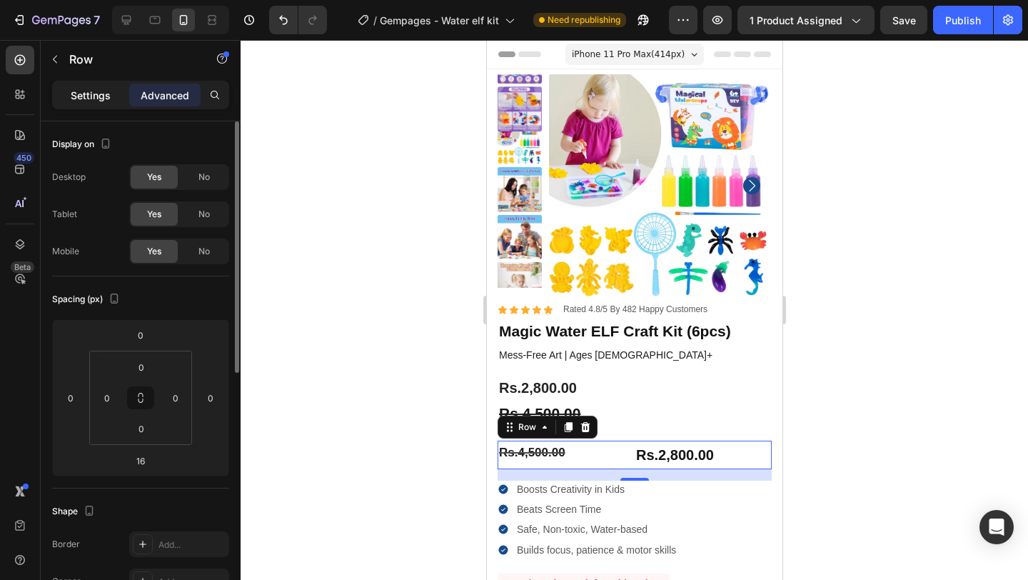
click at [86, 95] on p "Settings" at bounding box center [91, 95] width 40 height 15
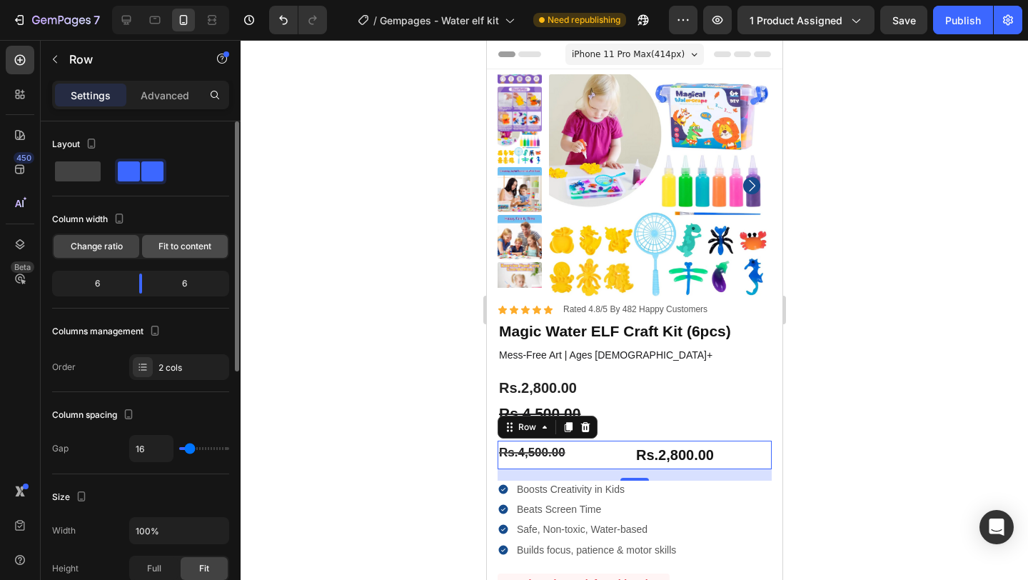
click at [176, 251] on span "Fit to content" at bounding box center [184, 246] width 53 height 13
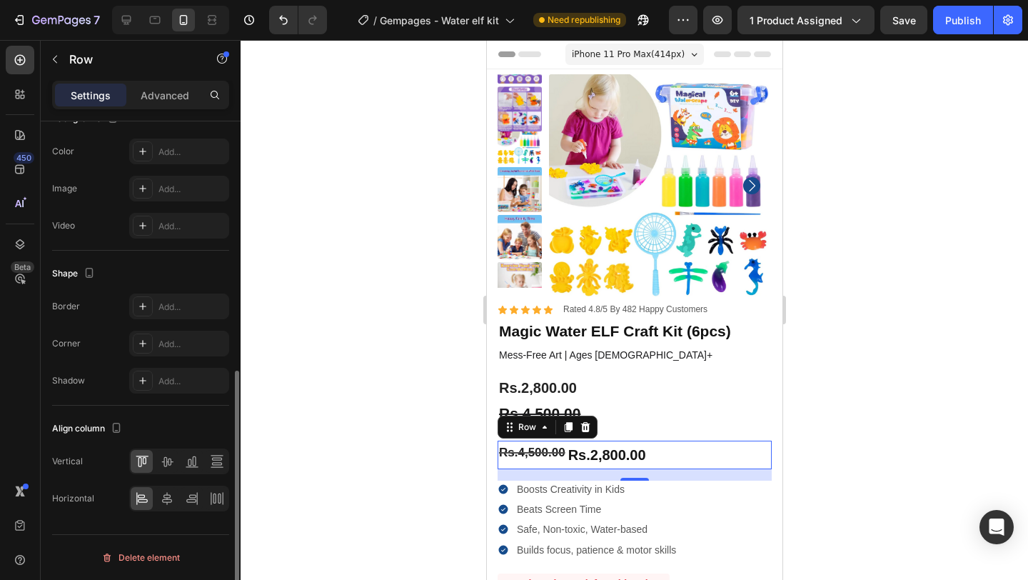
scroll to position [491, 0]
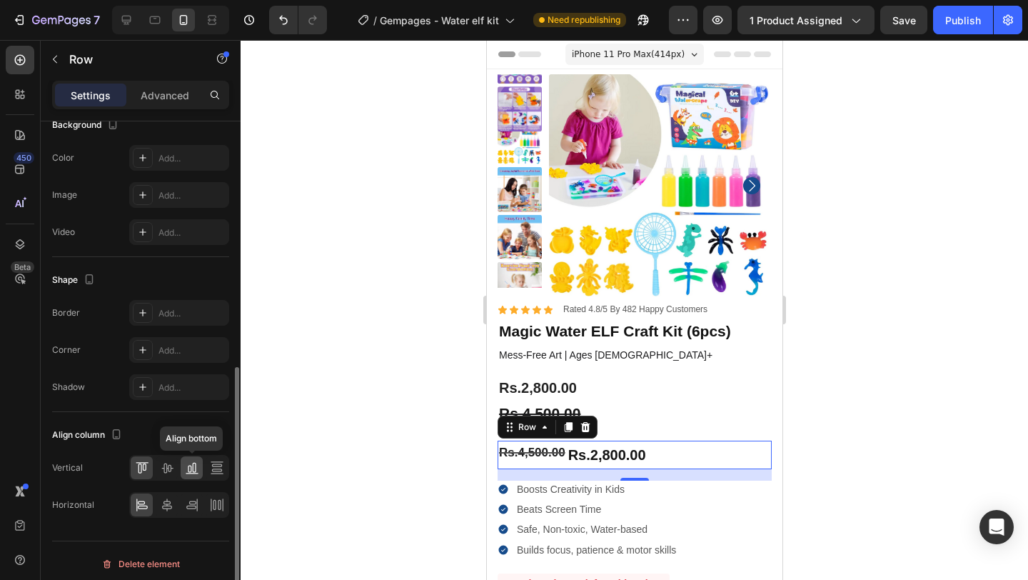
click at [189, 471] on icon at bounding box center [192, 467] width 14 height 14
click at [171, 468] on icon at bounding box center [166, 468] width 11 height 10
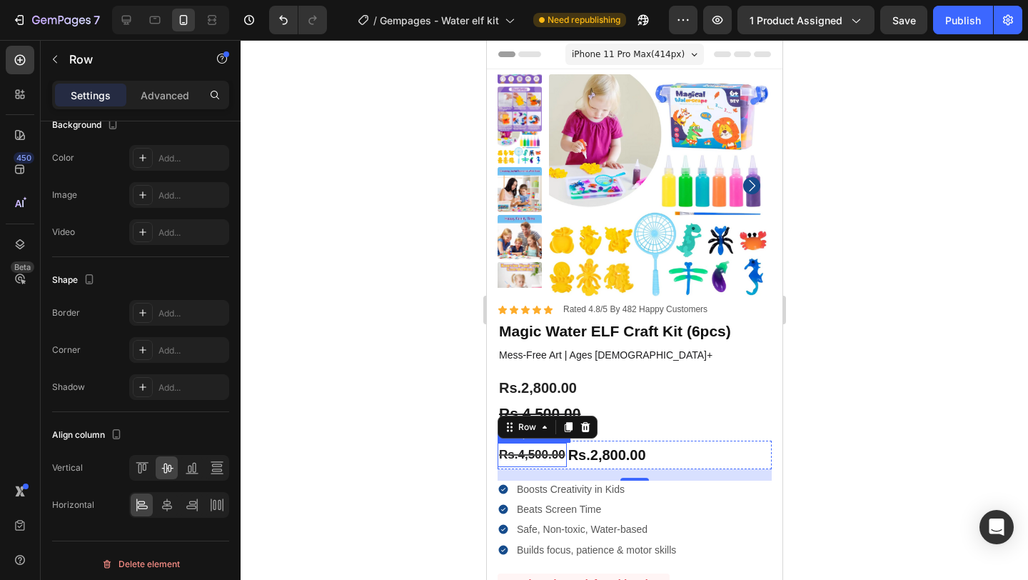
click at [537, 455] on div "Rs.4,500.00" at bounding box center [531, 455] width 69 height 25
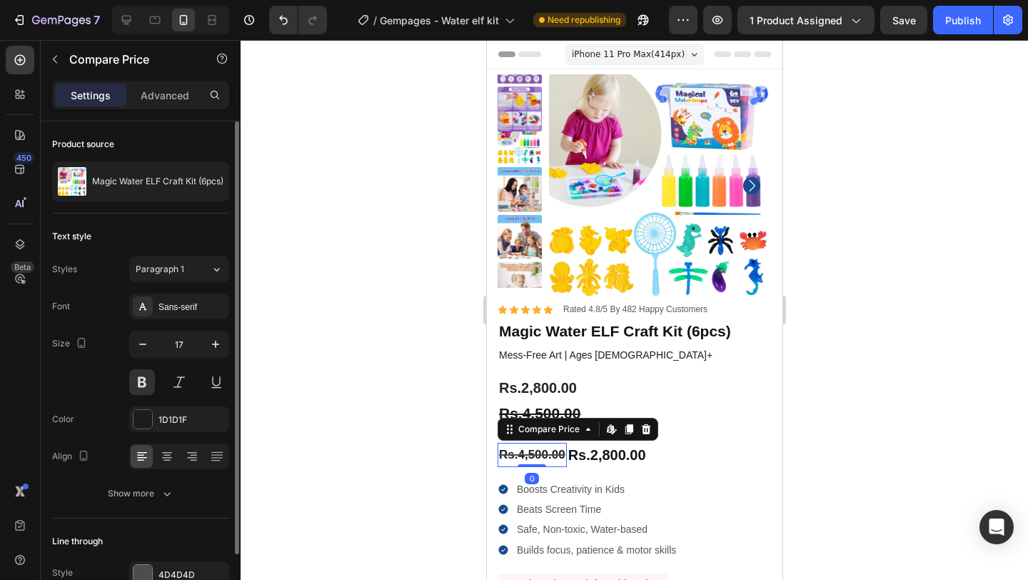
scroll to position [76, 0]
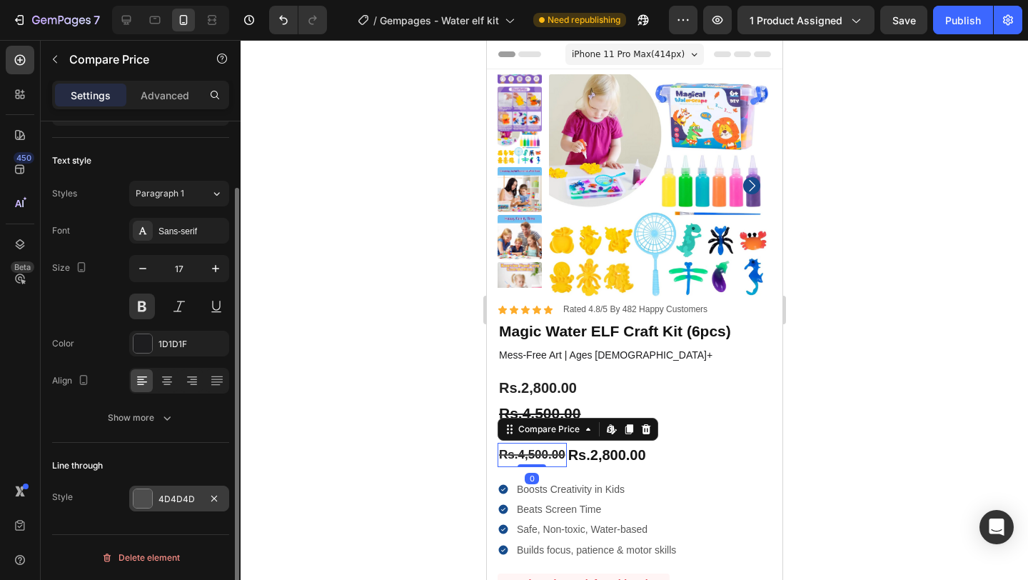
click at [146, 499] on div at bounding box center [142, 498] width 19 height 19
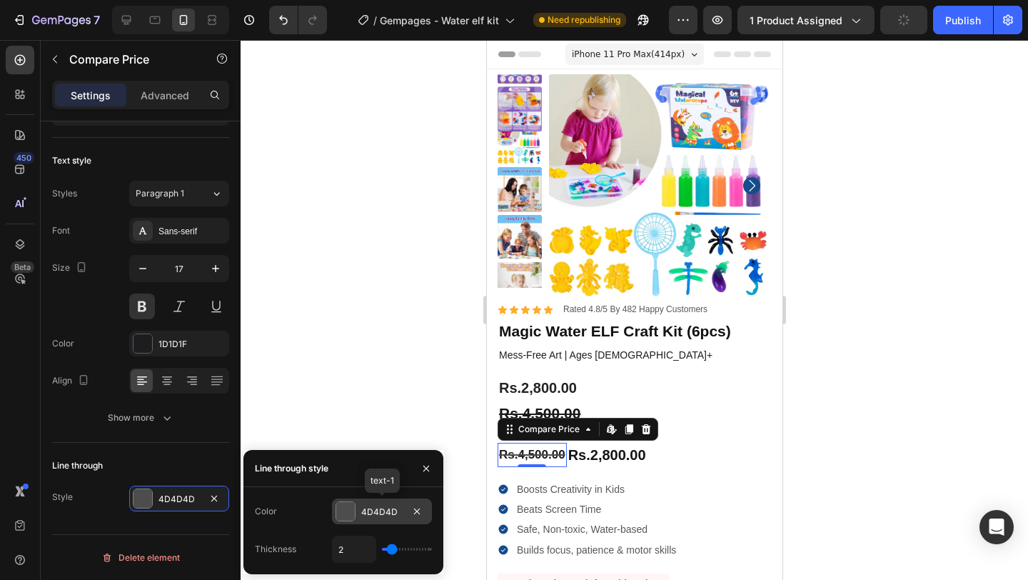
click at [345, 510] on div at bounding box center [345, 511] width 19 height 19
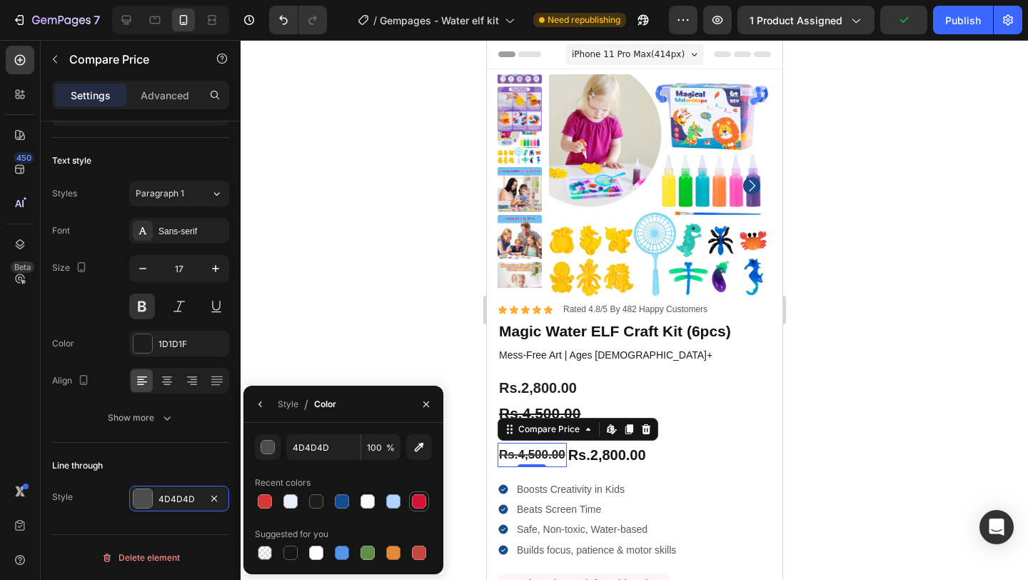
click at [418, 497] on div at bounding box center [419, 501] width 14 height 14
click at [319, 507] on div at bounding box center [316, 501] width 14 height 14
type input "1D1D1F"
click at [325, 447] on input "1D1D1F" at bounding box center [323, 447] width 74 height 26
click at [268, 449] on div "button" at bounding box center [268, 447] width 14 height 14
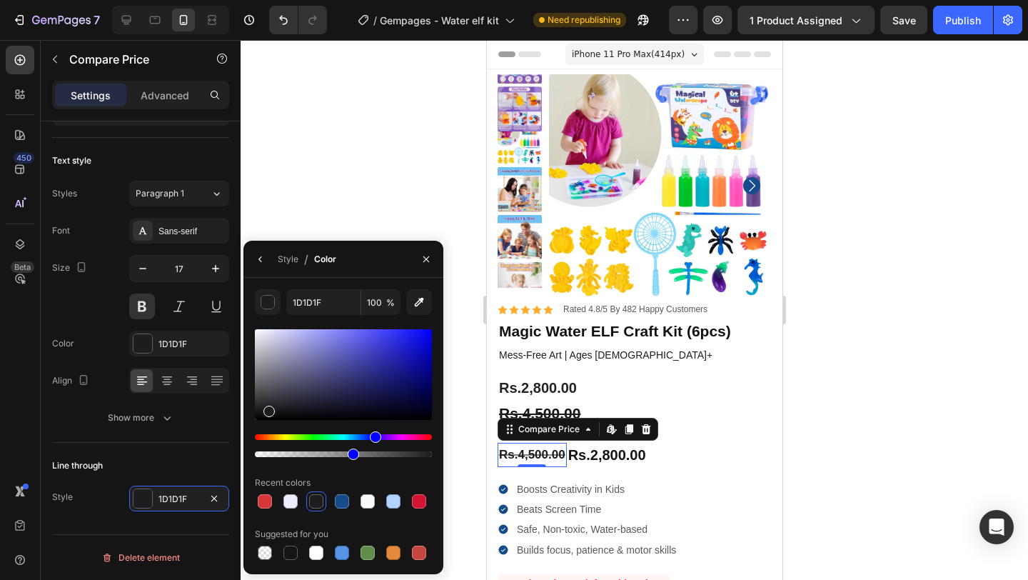
drag, startPoint x: 430, startPoint y: 455, endPoint x: 352, endPoint y: 472, distance: 80.2
click at [352, 472] on div "1D1D1F 100 % Recent colors Suggested for you" at bounding box center [343, 425] width 177 height 273
drag, startPoint x: 359, startPoint y: 453, endPoint x: 433, endPoint y: 448, distance: 73.7
click at [433, 448] on div "1D1D1F 55 % Recent colors Suggested for you" at bounding box center [343, 425] width 200 height 273
type input "100"
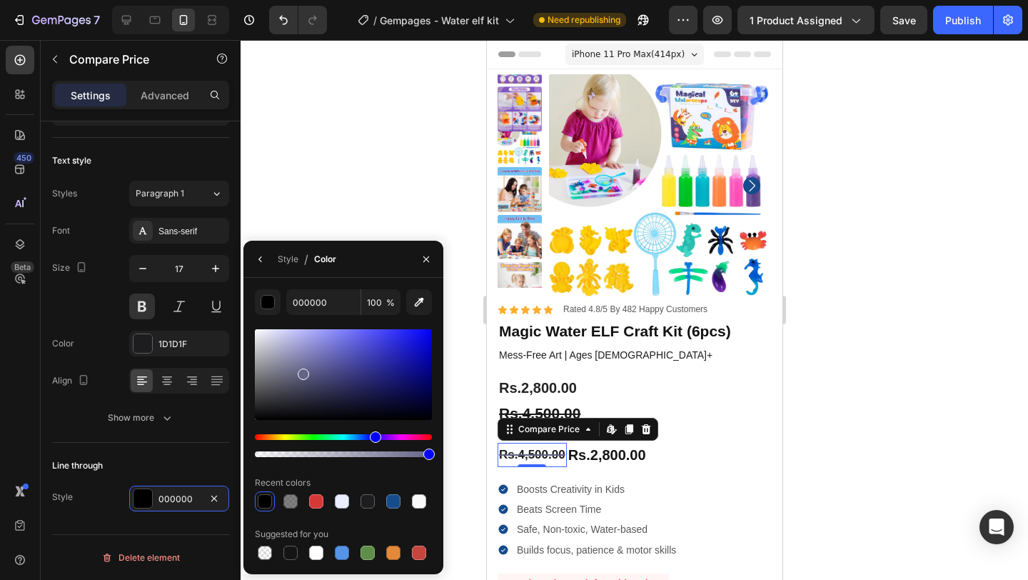
drag, startPoint x: 272, startPoint y: 412, endPoint x: 302, endPoint y: 368, distance: 52.9
click at [302, 370] on div at bounding box center [303, 373] width 11 height 11
type input "656589"
click at [427, 255] on icon "button" at bounding box center [425, 258] width 11 height 11
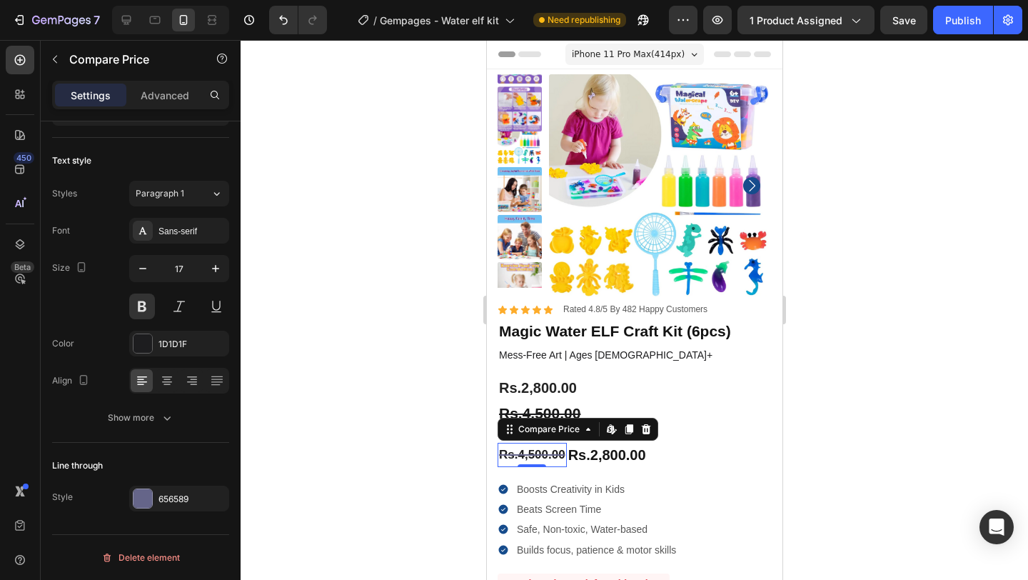
click at [383, 285] on div at bounding box center [634, 310] width 787 height 540
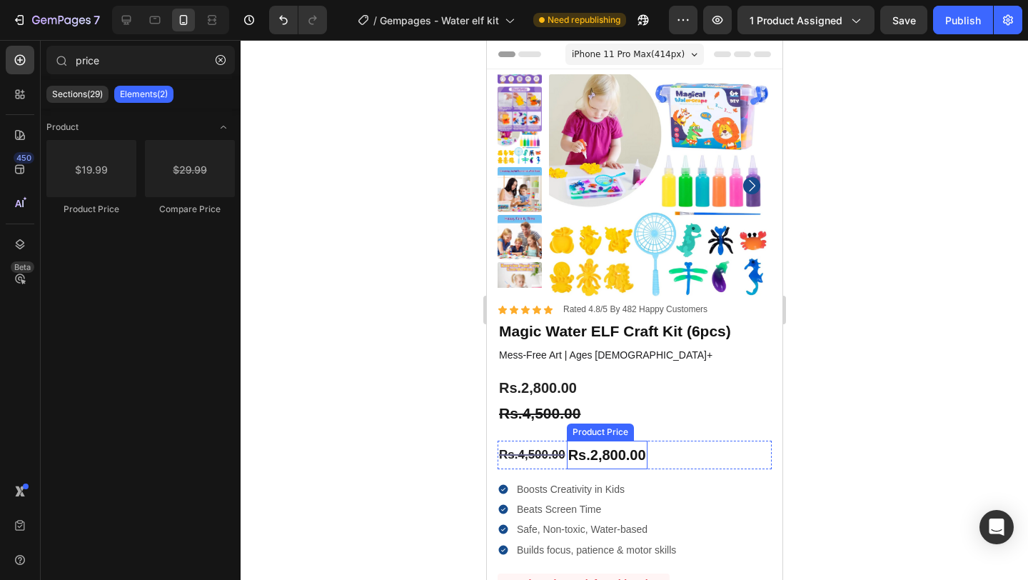
click at [601, 455] on div "Rs.2,800.00" at bounding box center [606, 454] width 81 height 29
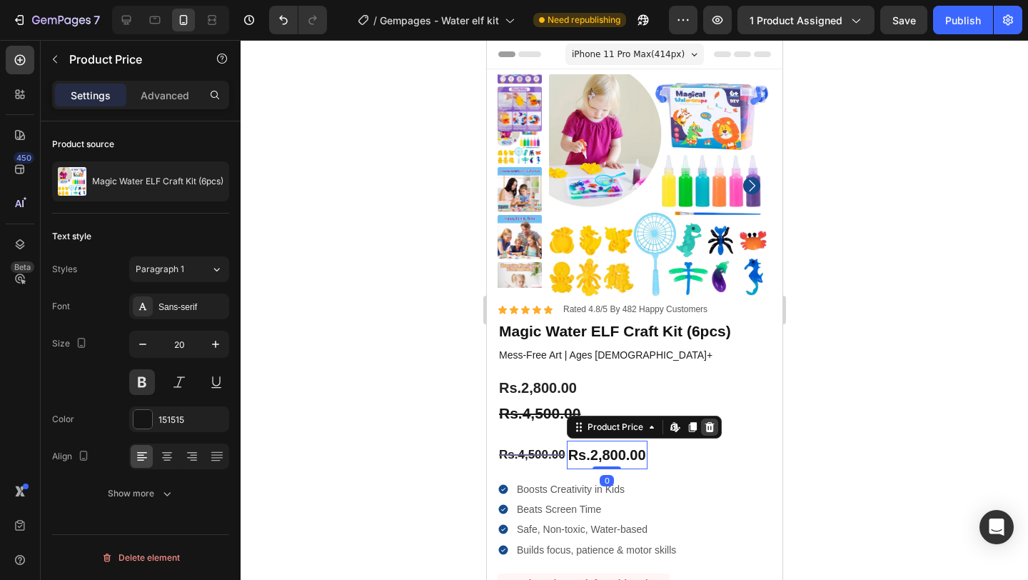
click at [712, 424] on icon at bounding box center [708, 426] width 11 height 11
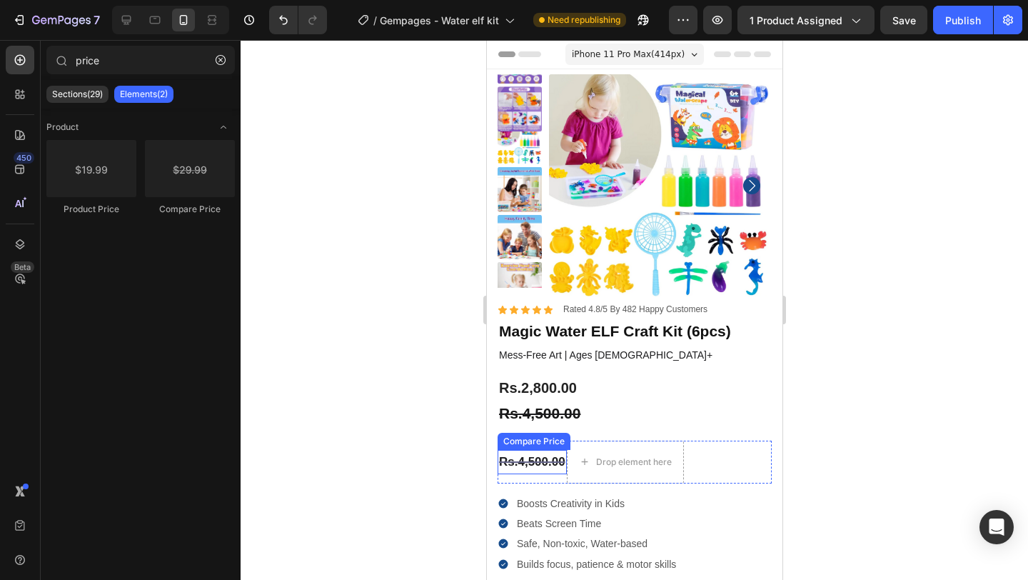
click at [538, 465] on div "Rs.4,500.00" at bounding box center [531, 462] width 69 height 25
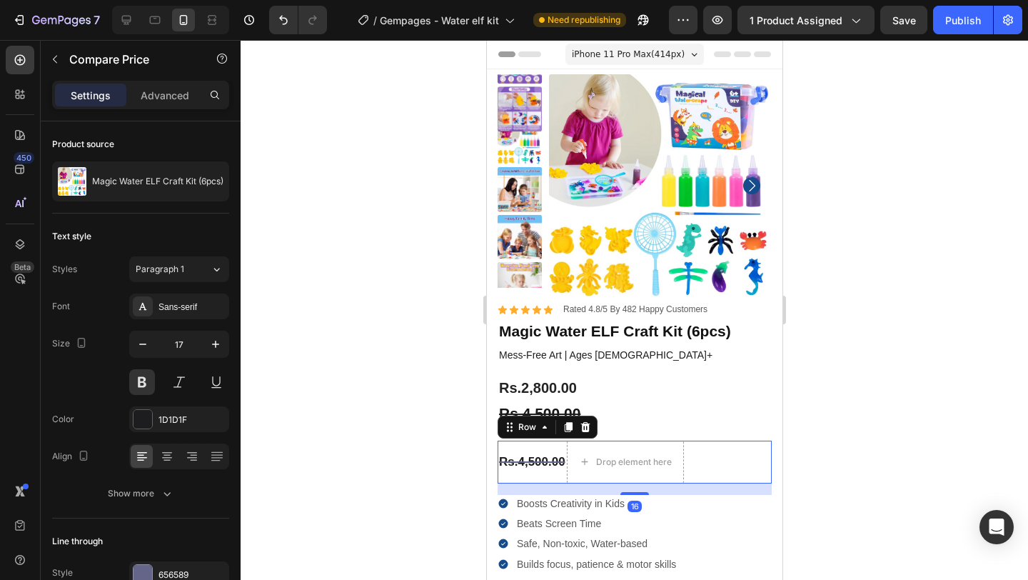
click at [711, 453] on div "Rs.4,500.00 Compare Price Compare Price Drop element here Row 16" at bounding box center [634, 461] width 274 height 43
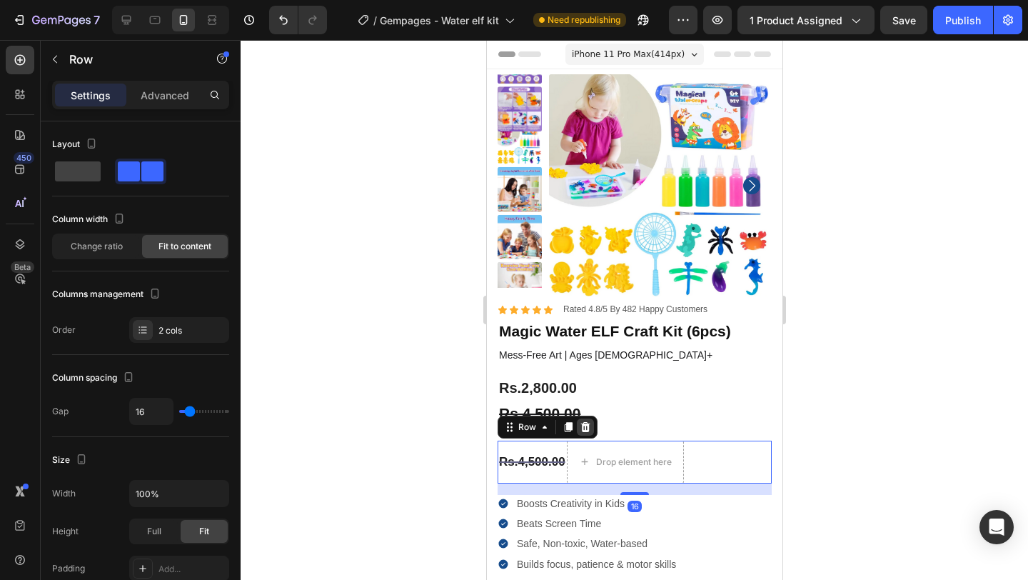
click at [582, 427] on icon at bounding box center [584, 426] width 11 height 11
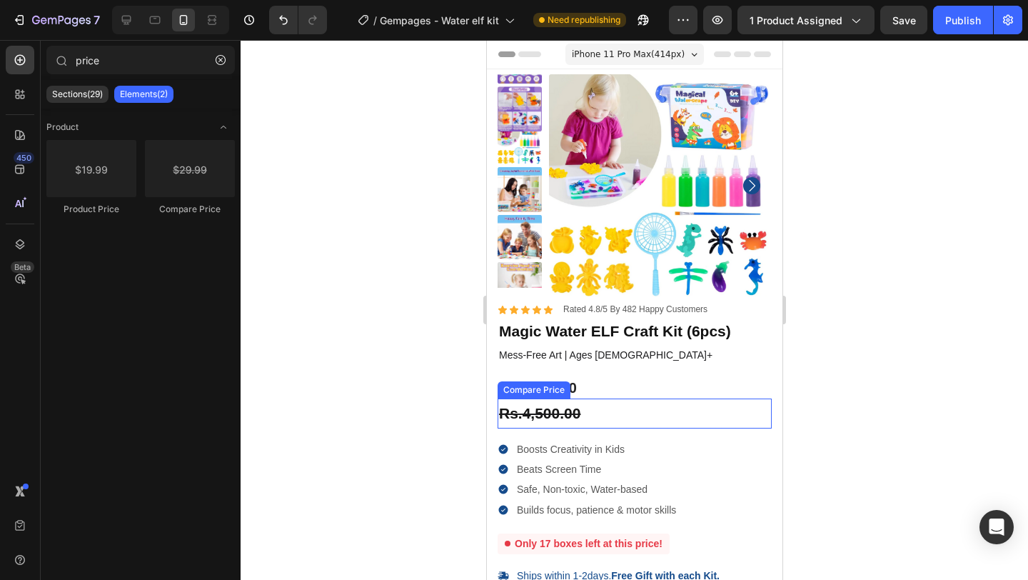
click at [603, 413] on div "Rs.4,500.00" at bounding box center [634, 413] width 274 height 30
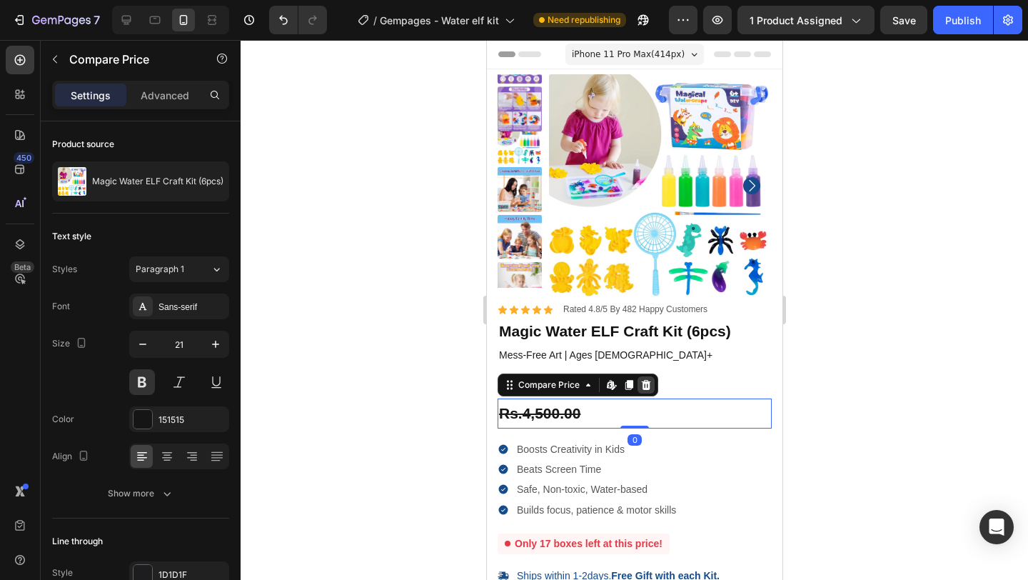
click at [645, 379] on icon at bounding box center [645, 384] width 11 height 11
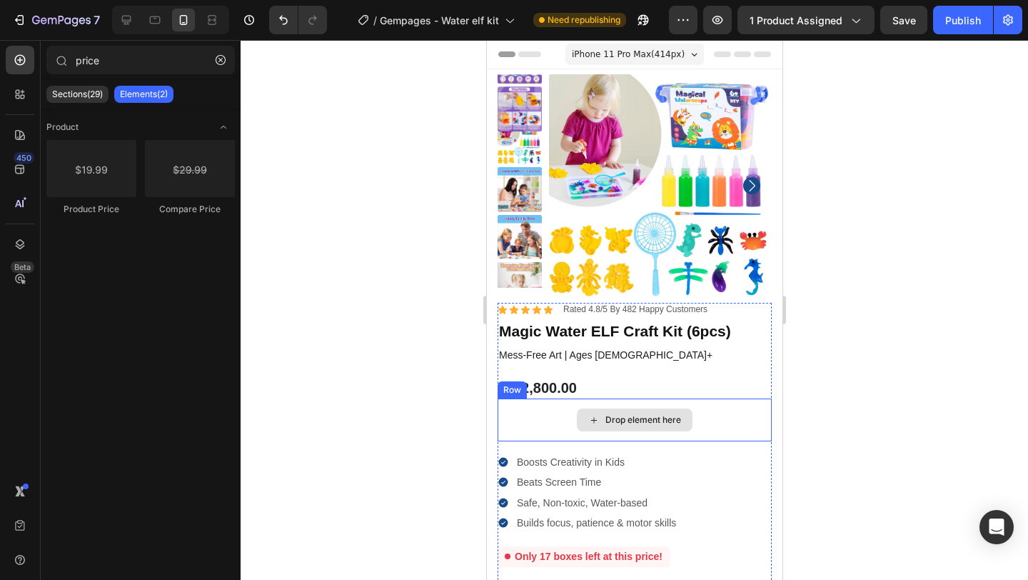
click at [589, 424] on icon at bounding box center [592, 420] width 11 height 12
click at [537, 417] on div "Drop element here" at bounding box center [634, 419] width 274 height 43
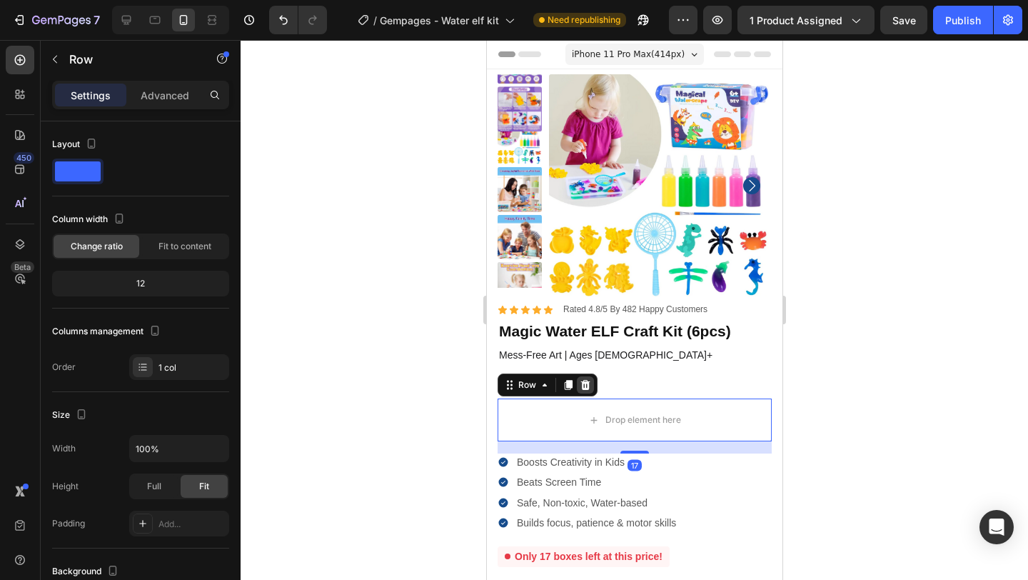
click at [587, 383] on icon at bounding box center [584, 385] width 9 height 10
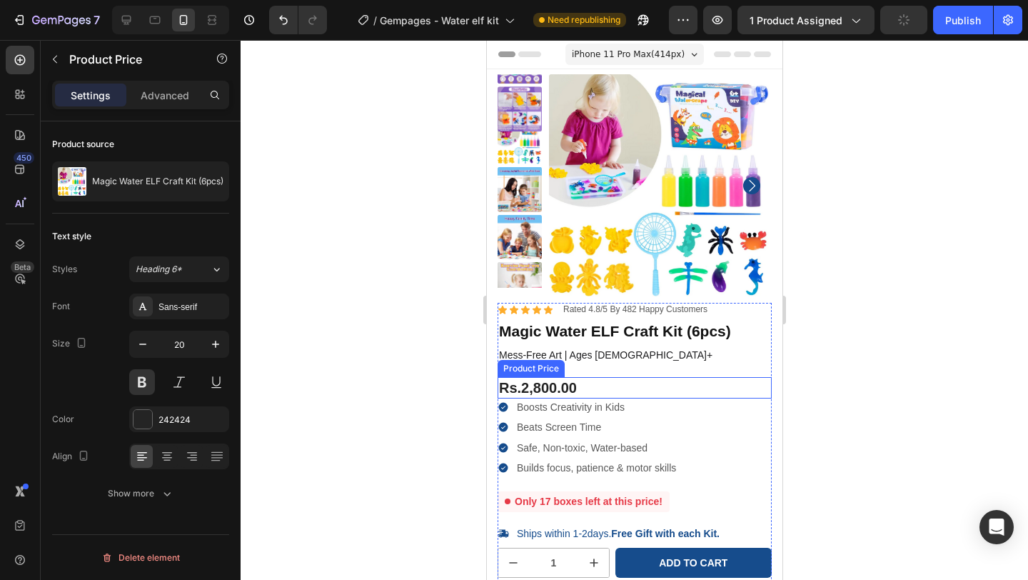
click at [581, 389] on div "Rs.2,800.00" at bounding box center [634, 387] width 274 height 21
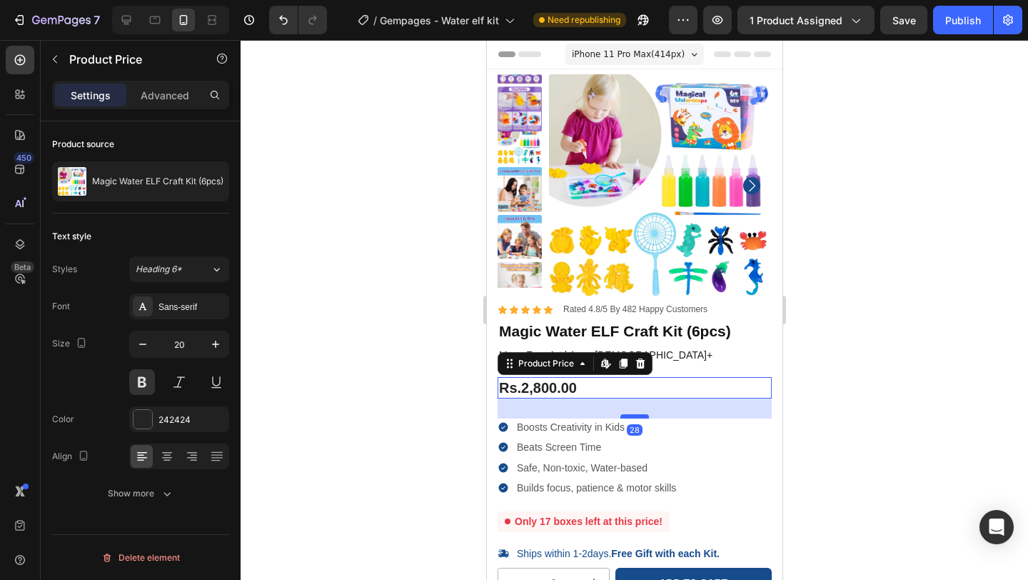
drag, startPoint x: 630, startPoint y: 396, endPoint x: 632, endPoint y: 414, distance: 18.1
click at [632, 415] on div at bounding box center [634, 416] width 29 height 4
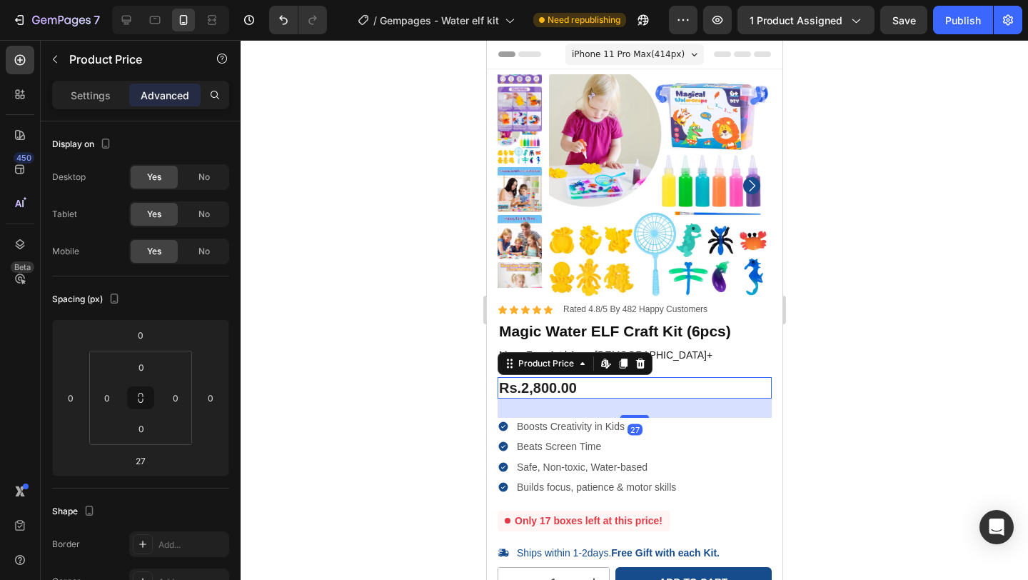
click at [651, 385] on div "Rs.2,800.00" at bounding box center [634, 387] width 274 height 21
click at [415, 418] on div at bounding box center [634, 310] width 787 height 540
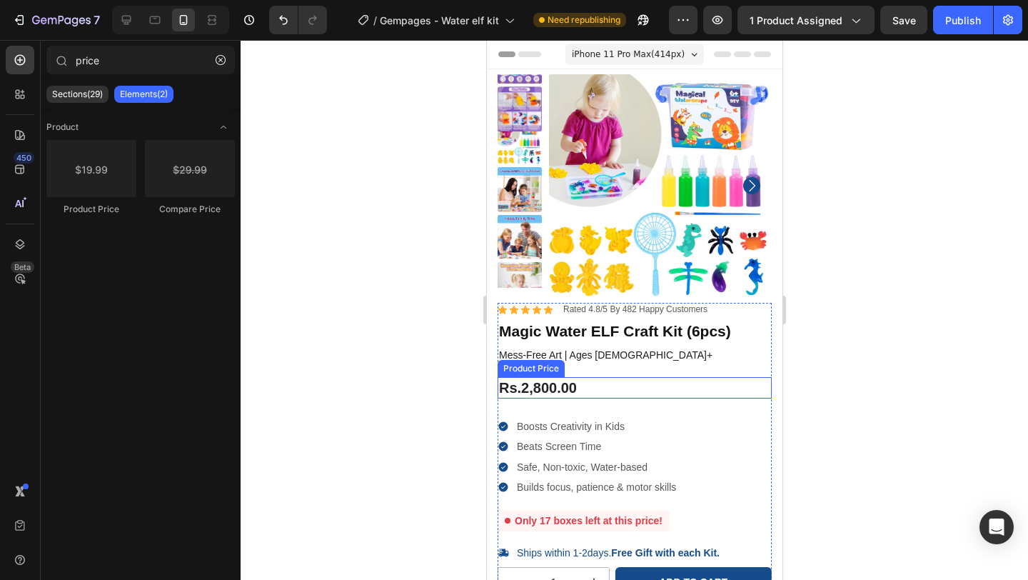
click at [557, 387] on div "Rs.2,800.00" at bounding box center [634, 387] width 274 height 21
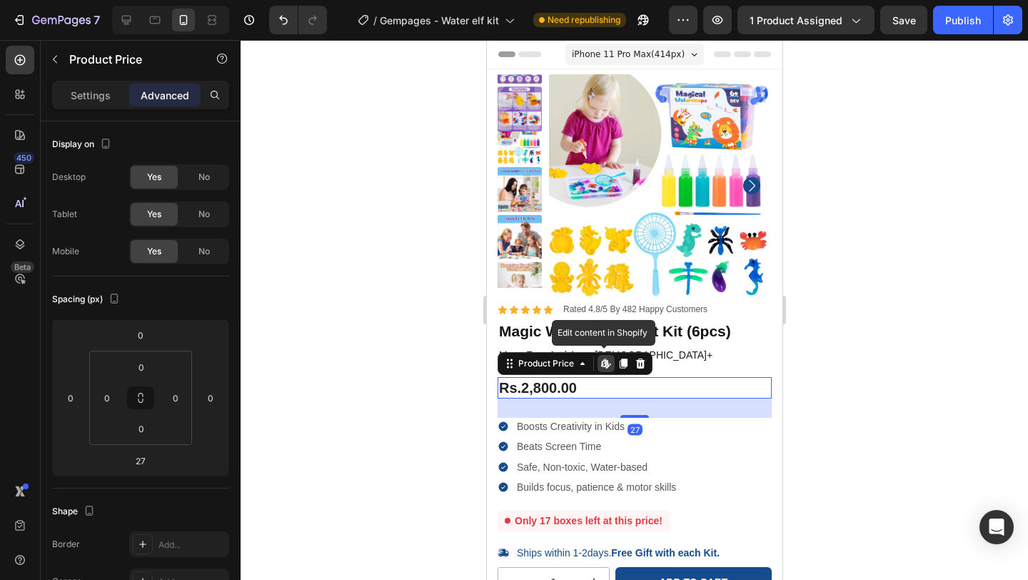
click at [604, 360] on icon at bounding box center [603, 362] width 6 height 9
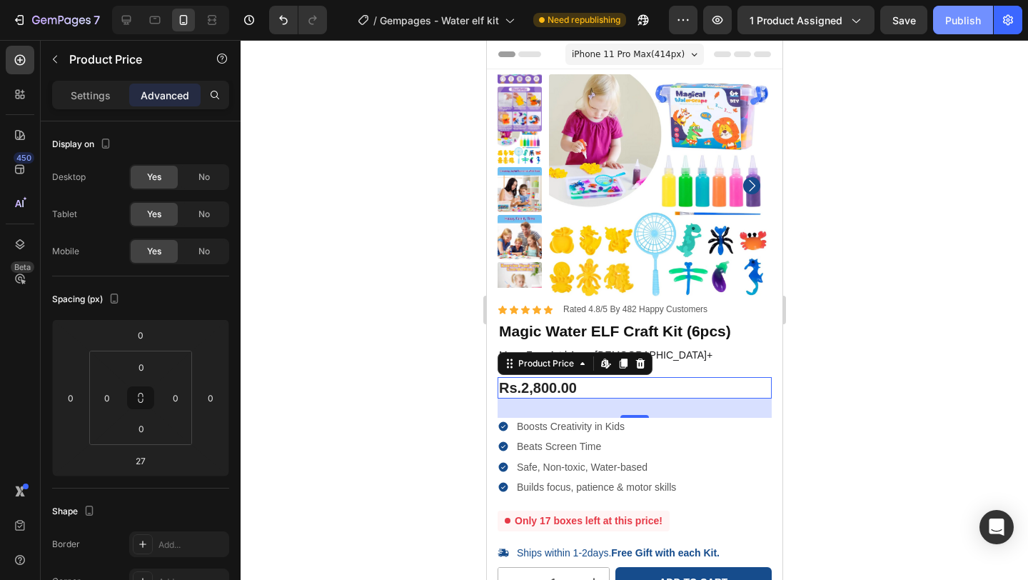
click at [963, 23] on div "Publish" at bounding box center [963, 20] width 36 height 15
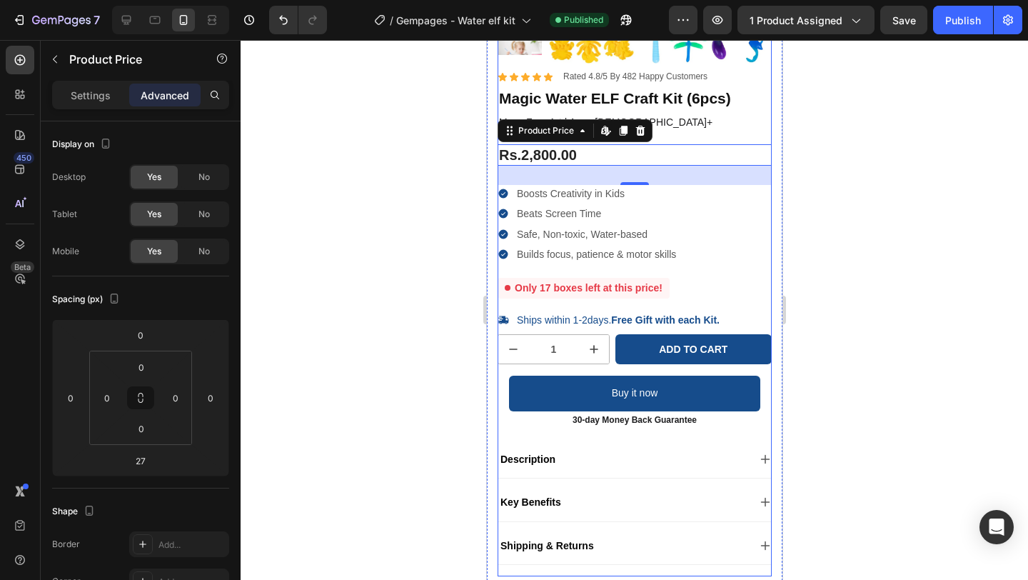
scroll to position [232, 0]
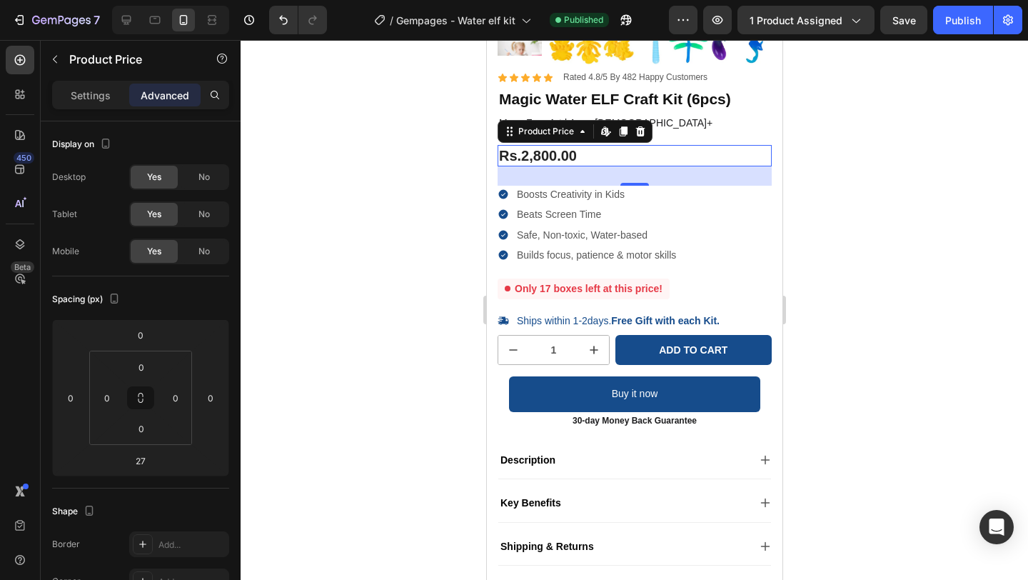
click at [812, 288] on div at bounding box center [634, 310] width 787 height 540
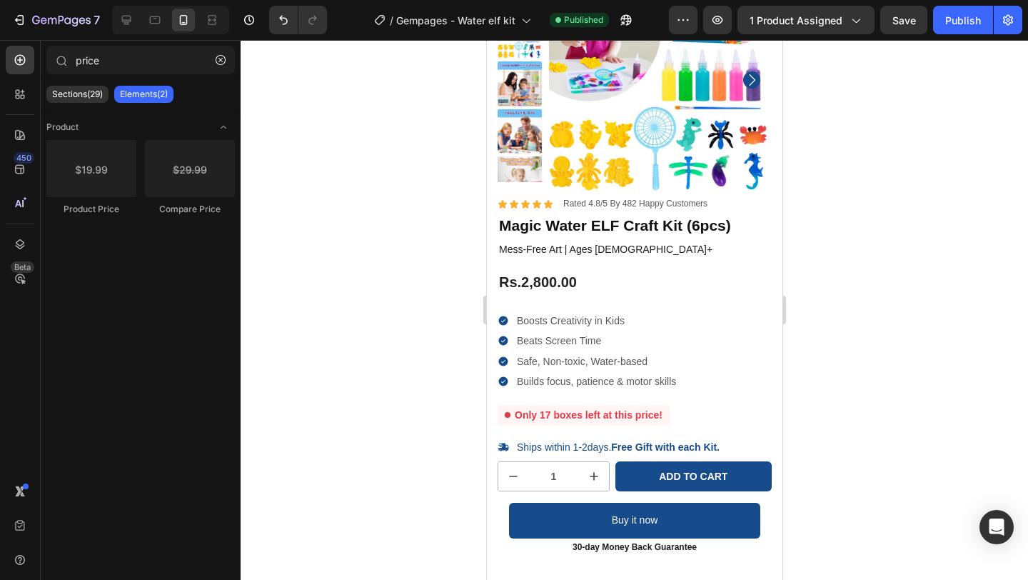
scroll to position [101, 0]
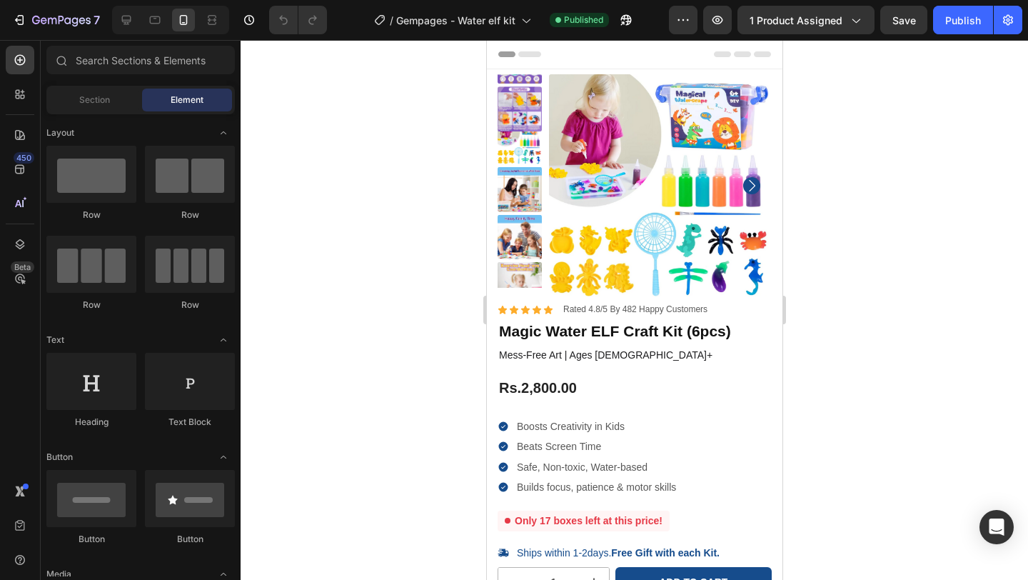
click at [408, 234] on div at bounding box center [634, 310] width 787 height 540
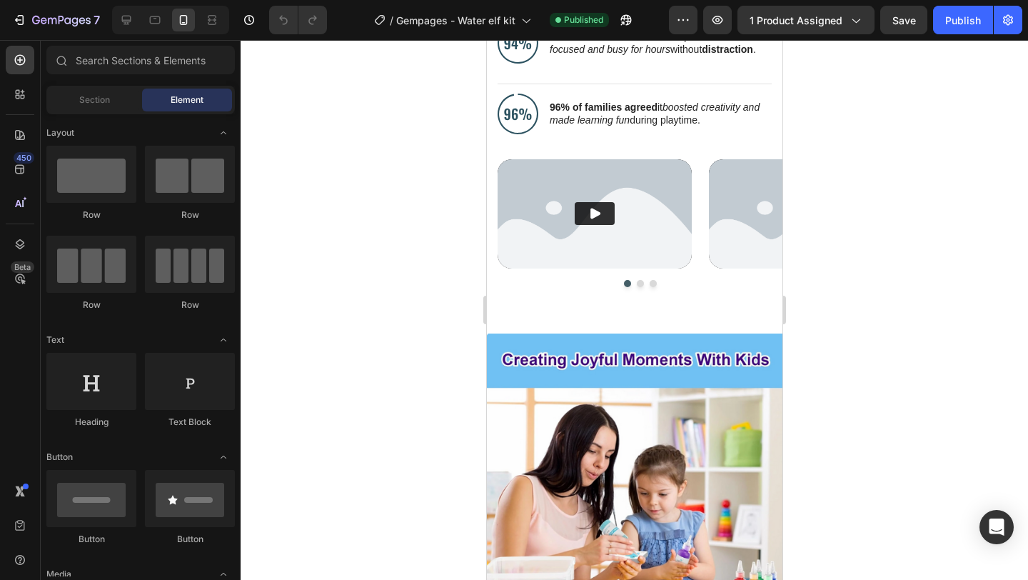
scroll to position [963, 0]
